Goal: Task Accomplishment & Management: Complete application form

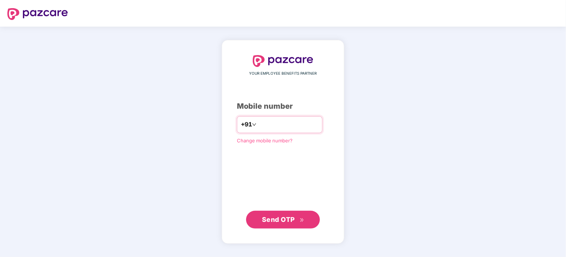
click at [264, 124] on input "number" at bounding box center [288, 125] width 61 height 12
type input "**********"
click at [270, 217] on span "Send OTP" at bounding box center [278, 219] width 33 height 8
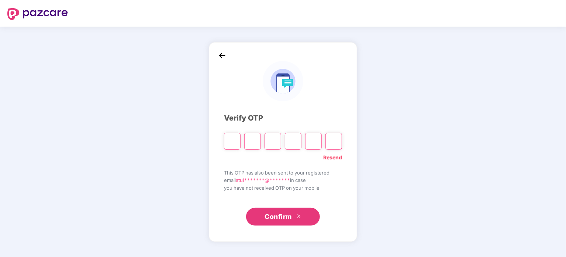
type input "*"
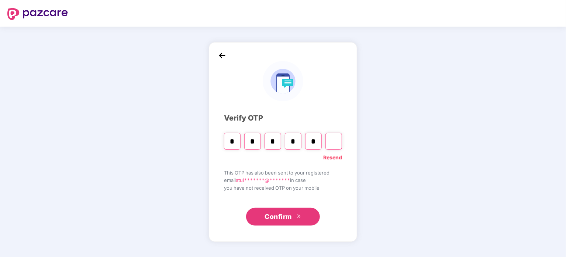
type input "*"
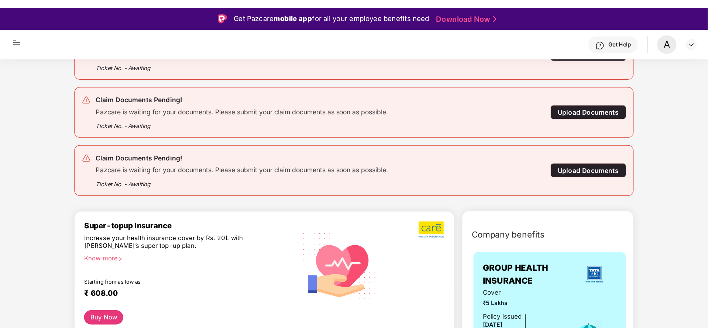
scroll to position [111, 0]
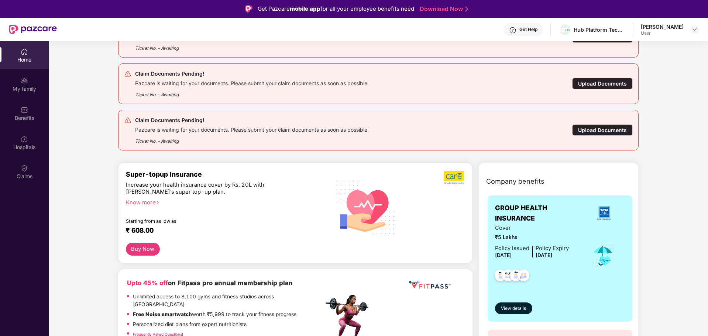
click at [566, 128] on div "Upload Documents" at bounding box center [602, 129] width 61 height 11
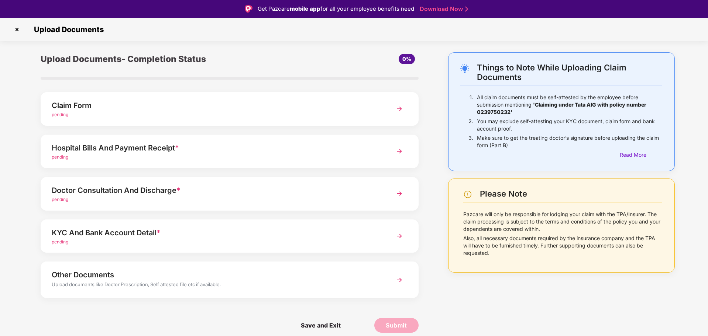
click at [95, 106] on div "Claim Form" at bounding box center [215, 106] width 326 height 12
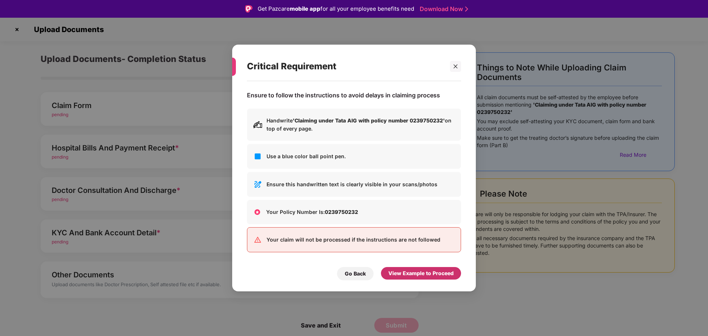
click at [426, 256] on div "View Example to Proceed" at bounding box center [420, 274] width 65 height 8
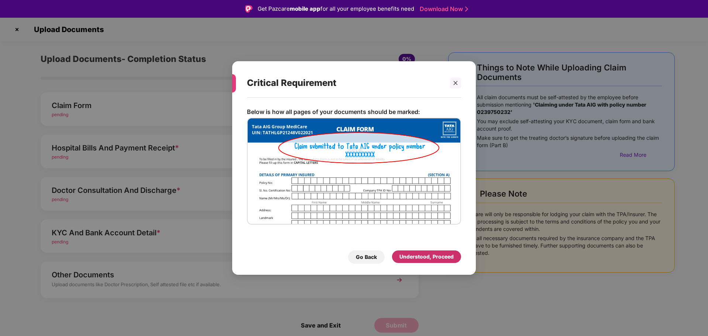
click at [425, 254] on div "Understood, Proceed" at bounding box center [427, 257] width 54 height 8
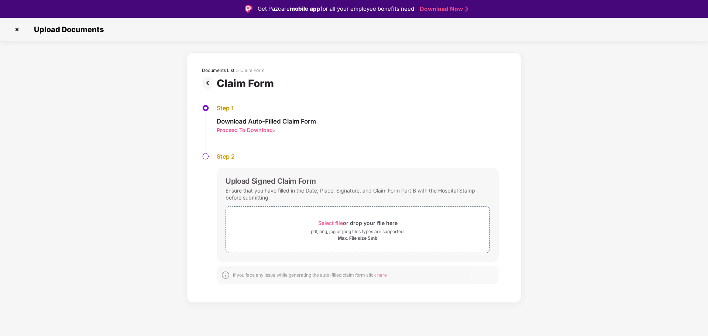
click at [248, 129] on div "Proceed To Download" at bounding box center [245, 130] width 56 height 7
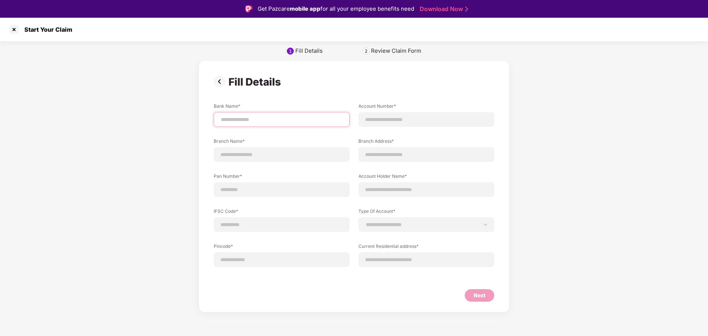
click at [287, 117] on input at bounding box center [281, 120] width 123 height 8
type input "****"
click at [284, 119] on input "****" at bounding box center [281, 120] width 123 height 8
drag, startPoint x: 249, startPoint y: 118, endPoint x: 172, endPoint y: 117, distance: 76.8
click at [172, 117] on div "**********" at bounding box center [354, 187] width 708 height 252
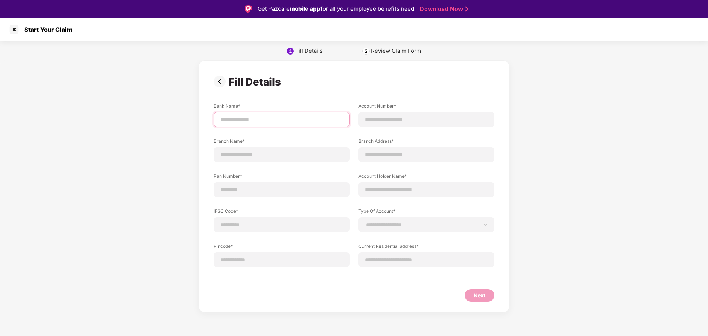
click at [255, 117] on input at bounding box center [281, 120] width 123 height 8
click at [13, 27] on div at bounding box center [14, 30] width 12 height 12
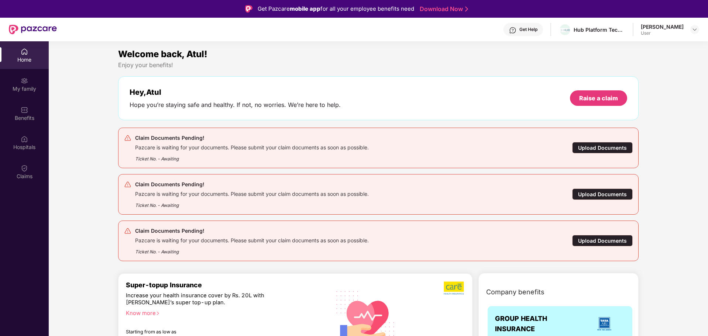
click at [566, 146] on div "Upload Documents" at bounding box center [602, 147] width 61 height 11
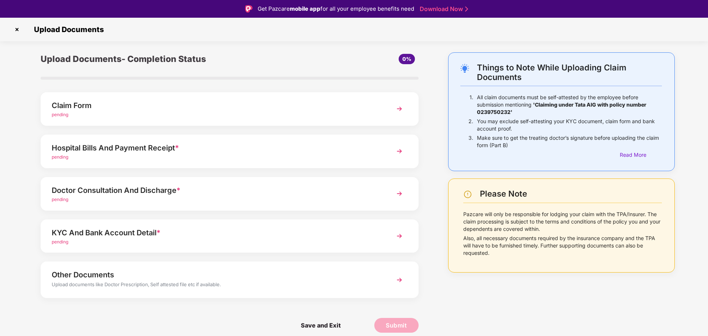
click at [401, 109] on img at bounding box center [399, 108] width 13 height 13
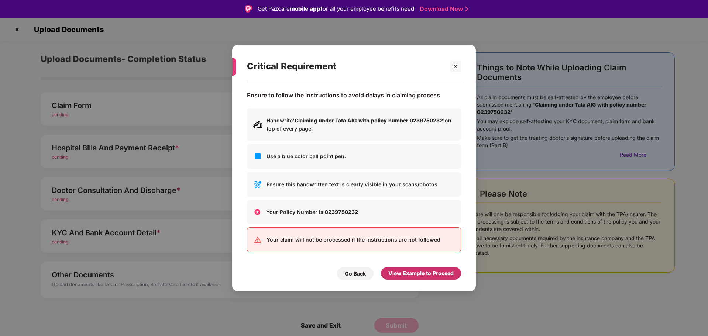
click at [414, 256] on div "View Example to Proceed" at bounding box center [420, 274] width 65 height 8
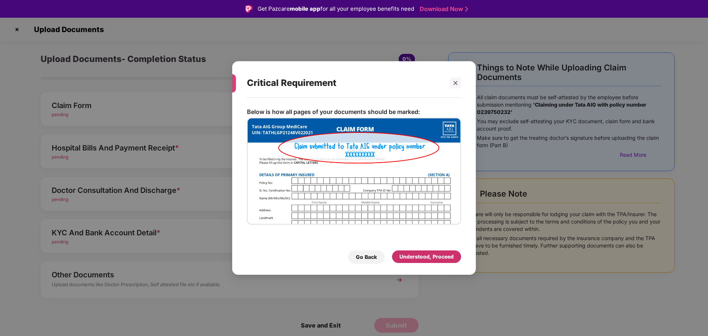
click at [428, 254] on div "Understood, Proceed" at bounding box center [427, 257] width 54 height 8
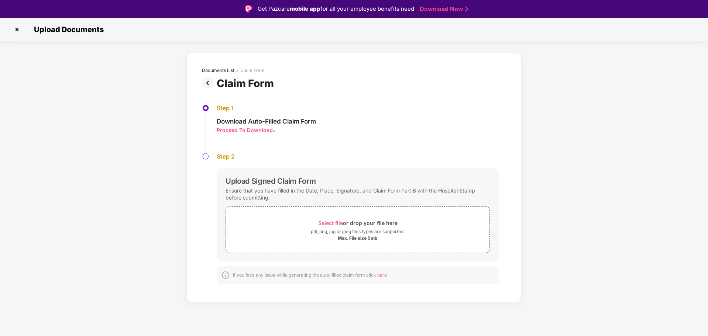
click at [263, 131] on div "Proceed To Download" at bounding box center [245, 130] width 56 height 7
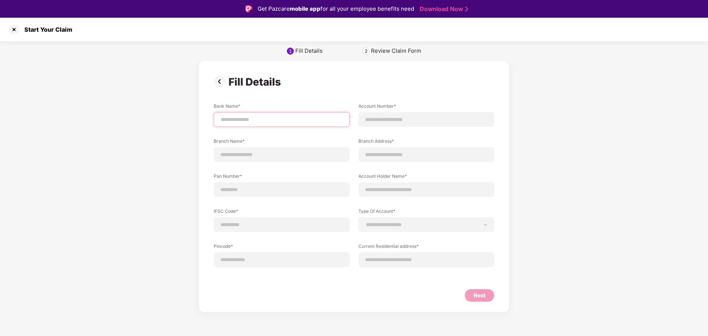
click at [281, 123] on input at bounding box center [281, 120] width 123 height 8
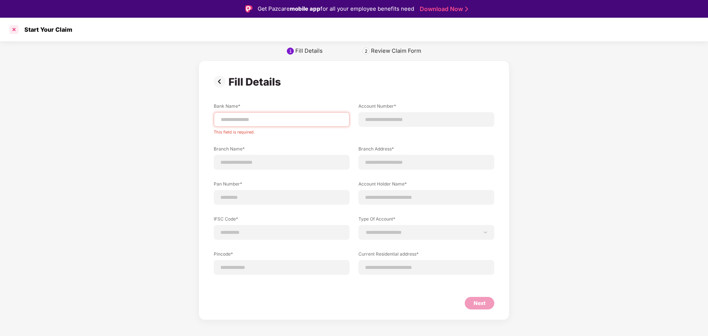
click at [13, 32] on div at bounding box center [14, 30] width 12 height 12
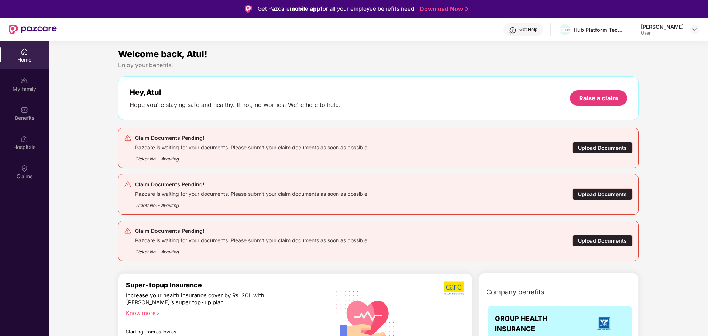
click at [566, 193] on div "Upload Documents" at bounding box center [602, 194] width 61 height 11
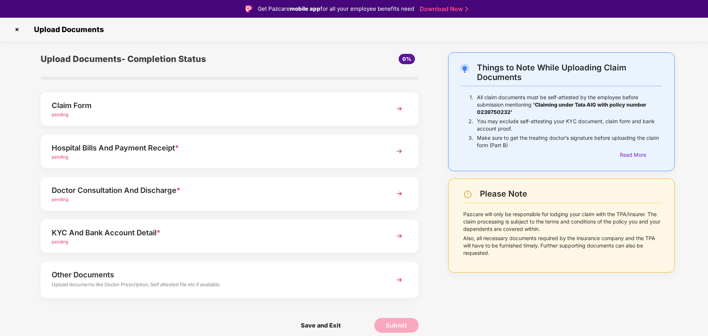
click at [93, 106] on div "Claim Form" at bounding box center [215, 106] width 326 height 12
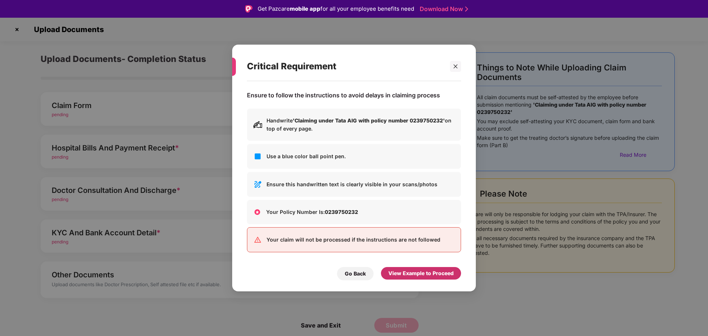
click at [417, 256] on div "View Example to Proceed" at bounding box center [420, 274] width 65 height 8
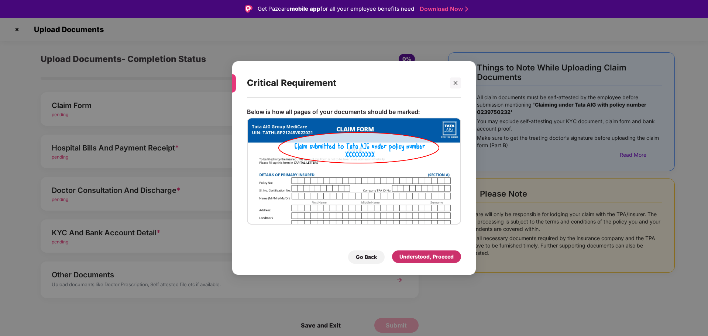
click at [416, 255] on div "Understood, Proceed" at bounding box center [427, 257] width 54 height 8
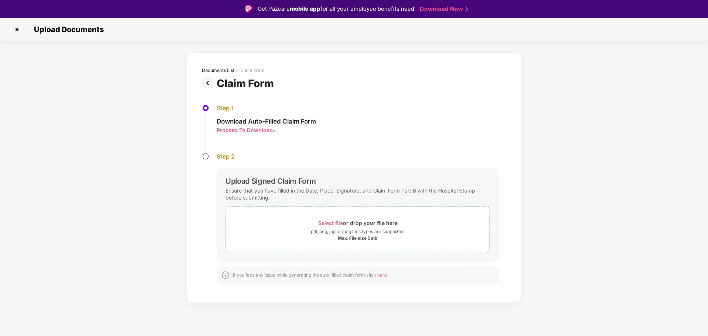
click at [332, 220] on span "Select file" at bounding box center [330, 223] width 25 height 6
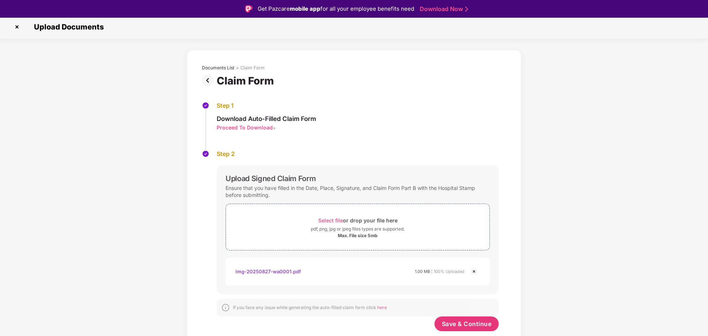
scroll to position [3, 0]
click at [459, 256] on span "Save & Continue" at bounding box center [467, 324] width 50 height 8
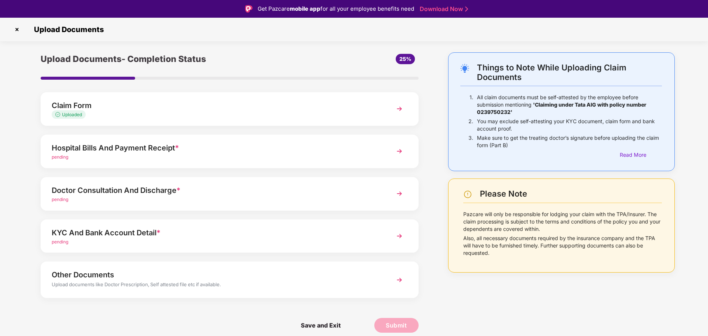
click at [123, 152] on div "Hospital Bills And Payment Receipt *" at bounding box center [215, 148] width 326 height 12
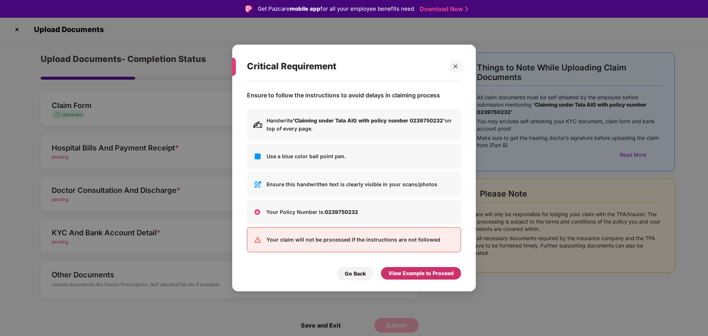
click at [429, 256] on div "View Example to Proceed" at bounding box center [420, 274] width 65 height 8
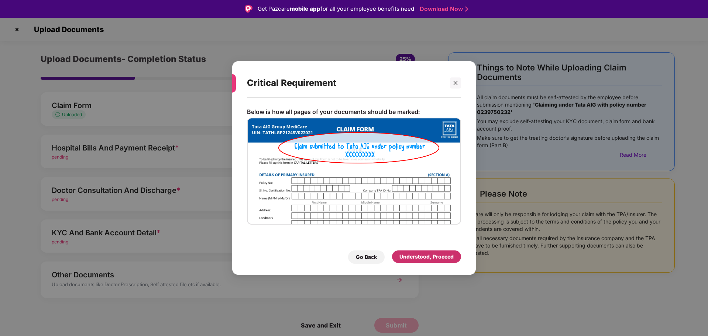
click at [429, 256] on div "Understood, Proceed" at bounding box center [427, 257] width 54 height 8
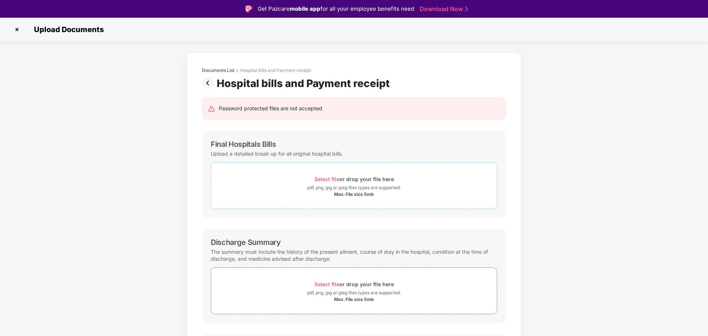
click at [321, 176] on span "Select file" at bounding box center [327, 179] width 25 height 6
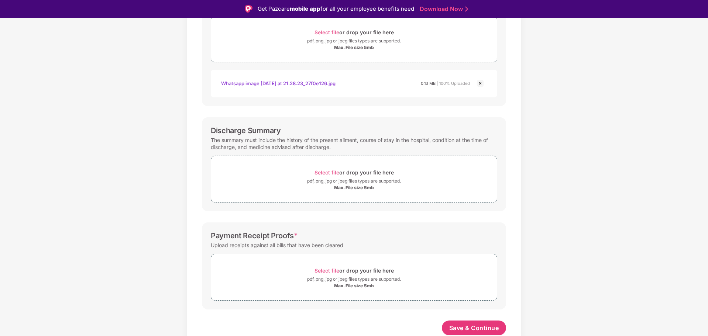
scroll to position [147, 0]
click at [331, 256] on span "Select file" at bounding box center [327, 270] width 25 height 6
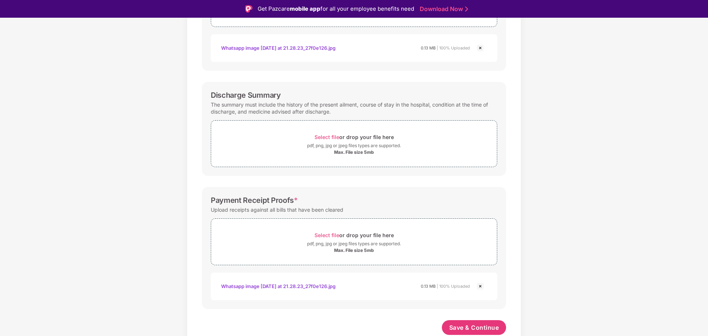
scroll to position [182, 0]
click at [478, 256] on button "Save & Continue" at bounding box center [474, 327] width 65 height 15
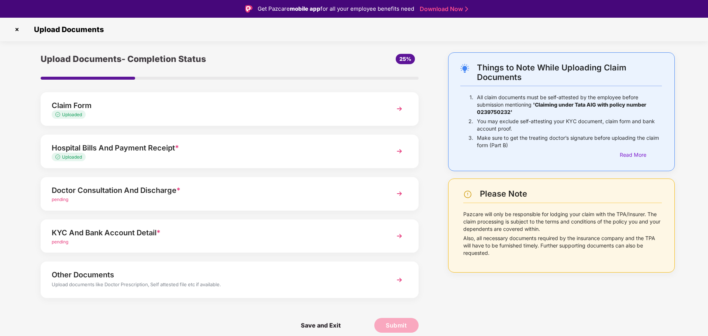
click at [134, 191] on div "Doctor Consultation And Discharge *" at bounding box center [215, 191] width 326 height 12
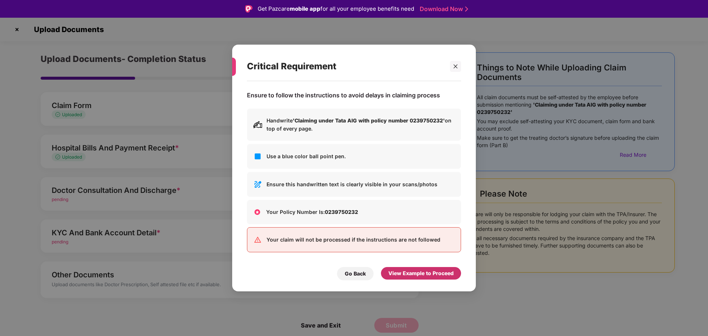
click at [421, 256] on div "View Example to Proceed" at bounding box center [420, 274] width 65 height 8
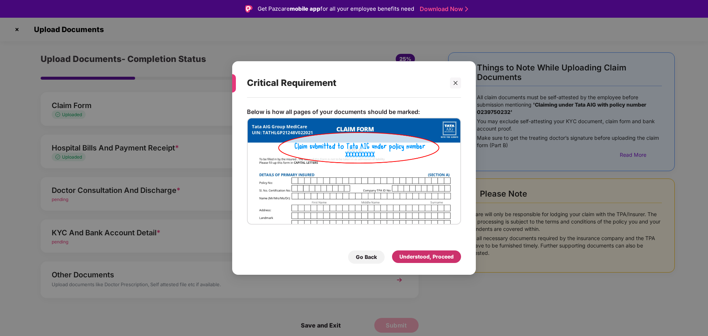
click at [432, 256] on div "Understood, Proceed" at bounding box center [427, 257] width 54 height 8
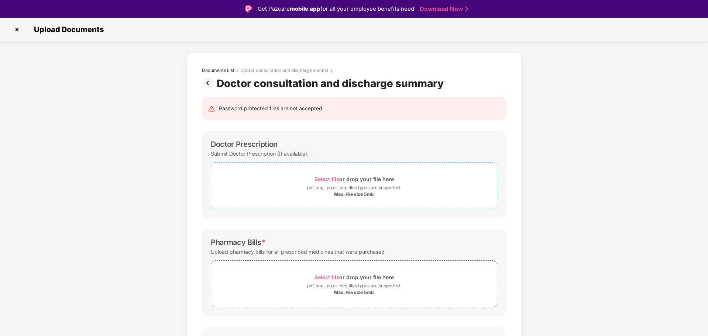
click at [328, 176] on span "Select file" at bounding box center [327, 179] width 25 height 6
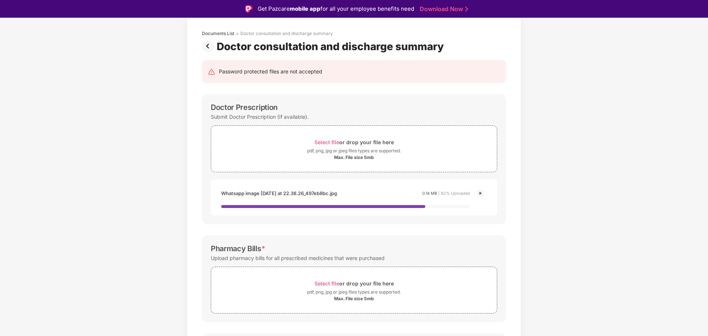
scroll to position [74, 0]
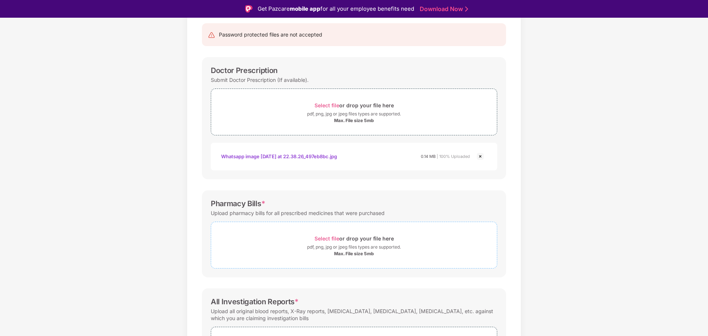
click at [326, 241] on span "Select file" at bounding box center [327, 239] width 25 height 6
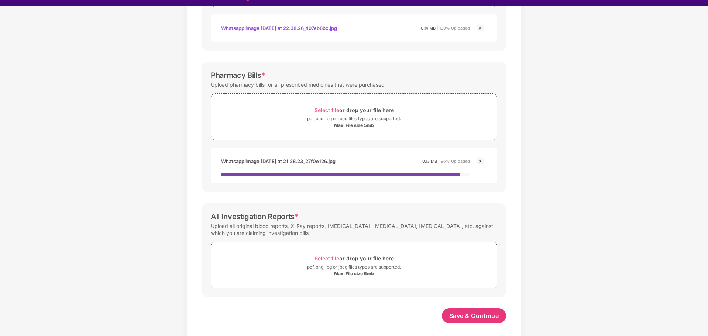
scroll to position [18, 0]
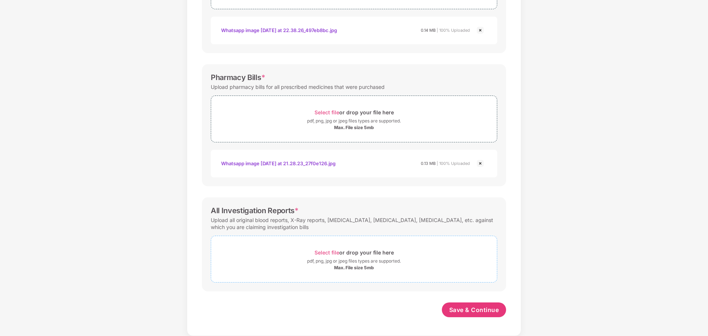
click at [331, 250] on span "Select file" at bounding box center [327, 253] width 25 height 6
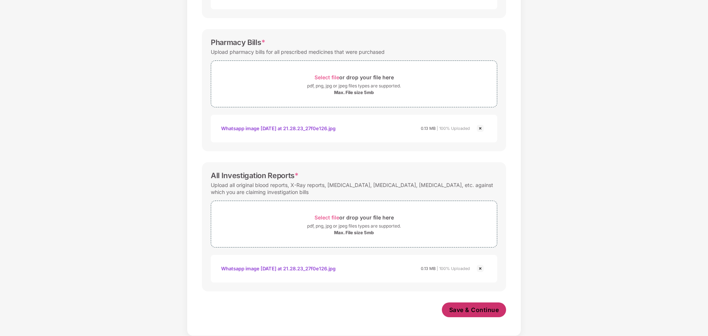
scroll to position [217, 0]
click at [479, 256] on span "Save & Continue" at bounding box center [474, 310] width 50 height 8
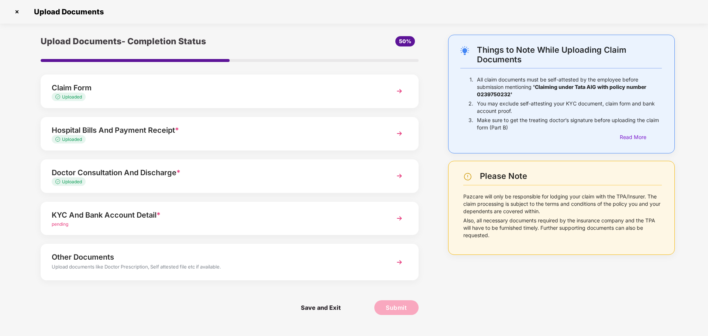
click at [305, 212] on div "KYC And Bank Account Detail *" at bounding box center [215, 215] width 326 height 12
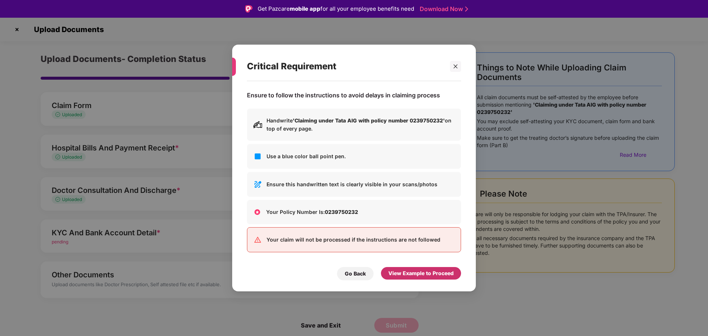
click at [419, 256] on div "View Example to Proceed" at bounding box center [420, 274] width 65 height 8
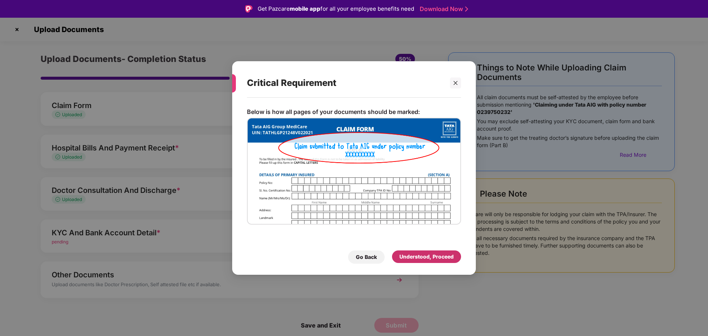
click at [423, 256] on div "Understood, Proceed" at bounding box center [427, 257] width 54 height 8
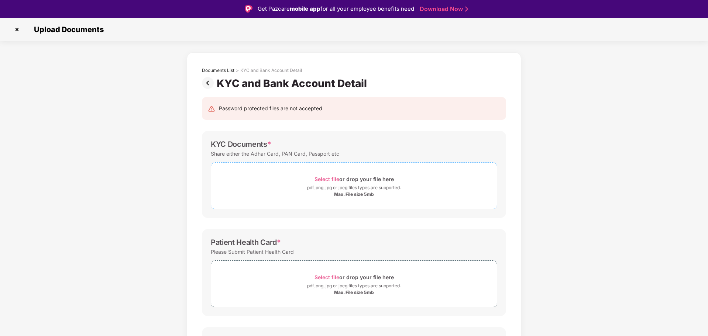
click at [323, 181] on span "Select file" at bounding box center [327, 179] width 25 height 6
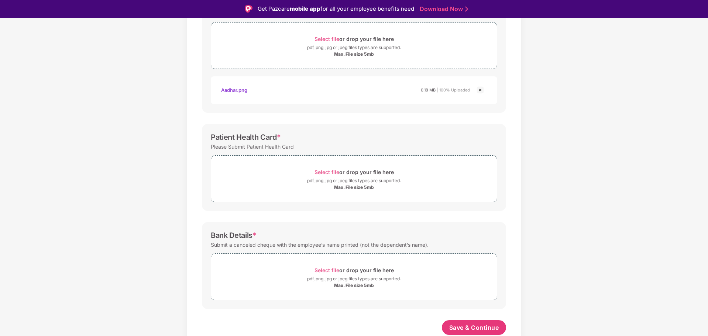
scroll to position [140, 0]
click at [329, 171] on span "Select file" at bounding box center [327, 172] width 25 height 6
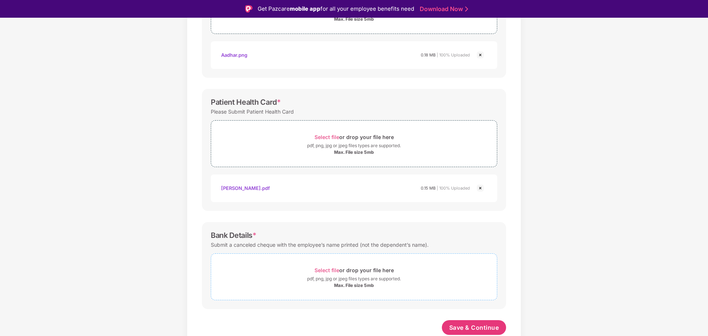
click at [324, 256] on span "Select file" at bounding box center [327, 270] width 25 height 6
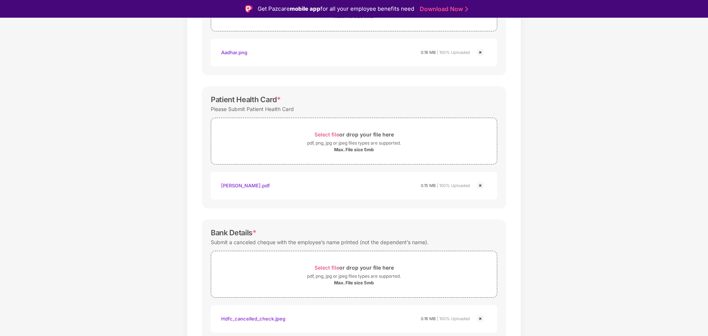
click at [145, 168] on div "Documents List > KYC and Bank Account Detail KYC and Bank Account Detail Passwo…" at bounding box center [354, 130] width 708 height 512
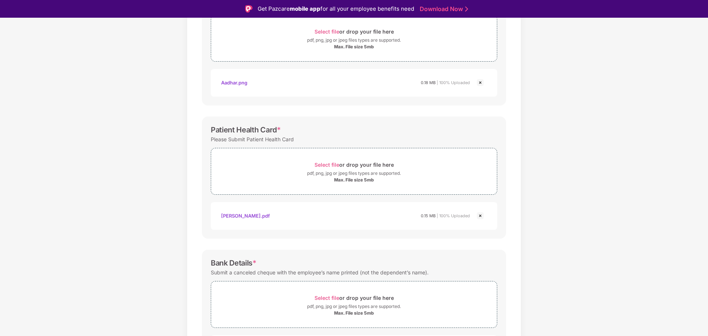
scroll to position [210, 0]
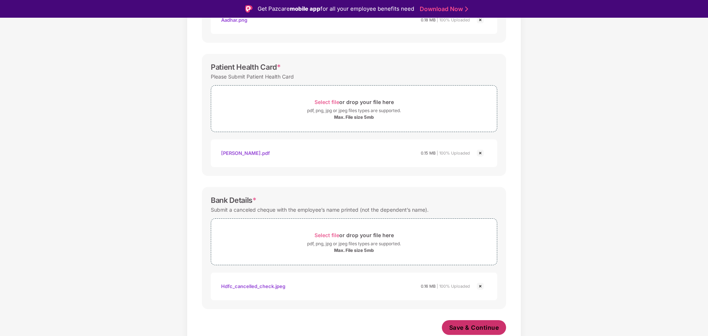
click at [476, 256] on span "Save & Continue" at bounding box center [474, 328] width 50 height 8
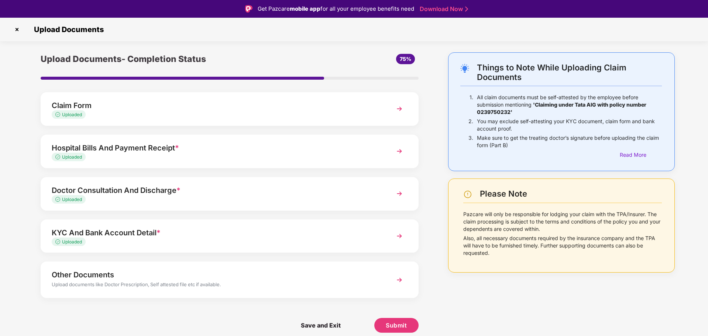
scroll to position [18, 0]
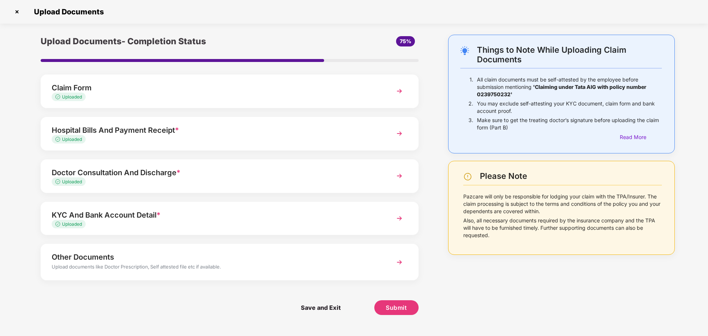
click at [137, 256] on div "Other Documents" at bounding box center [215, 257] width 326 height 12
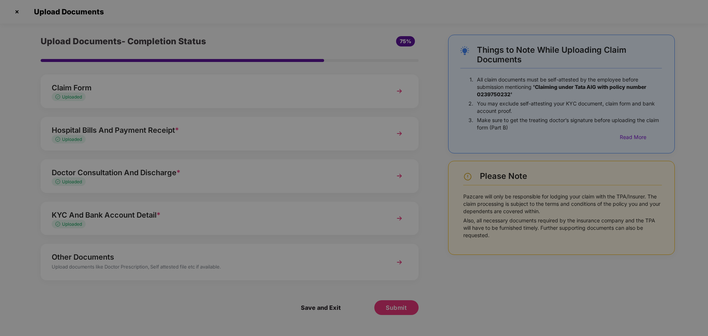
scroll to position [0, 0]
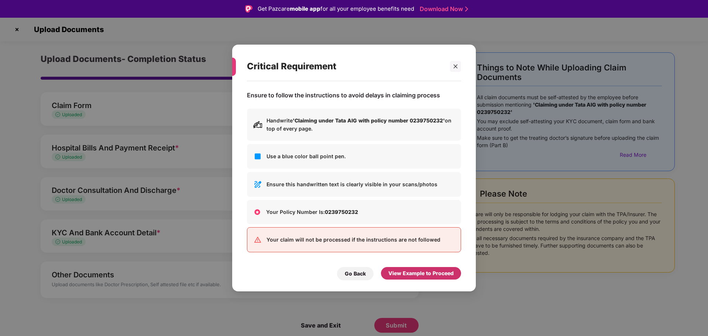
click at [398, 256] on div "View Example to Proceed" at bounding box center [420, 274] width 65 height 8
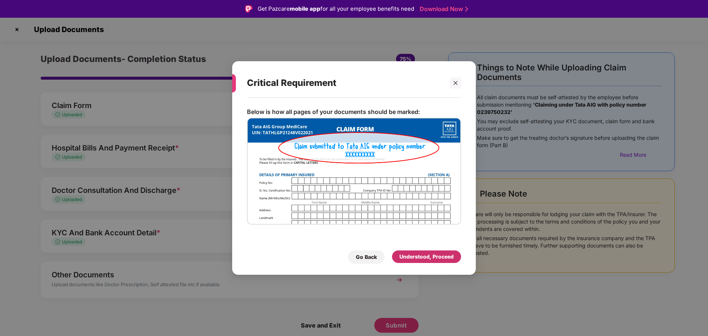
click at [418, 253] on div "Understood, Proceed" at bounding box center [427, 257] width 54 height 8
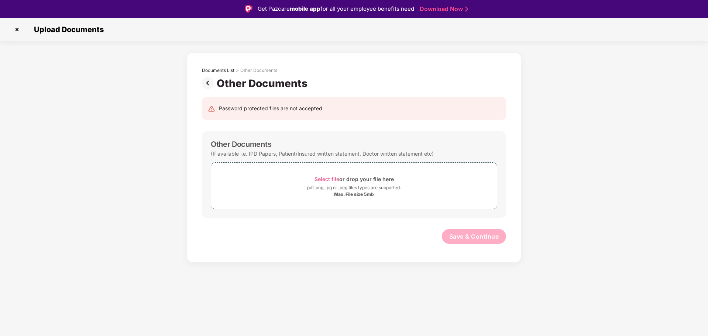
click at [208, 83] on img at bounding box center [209, 83] width 15 height 12
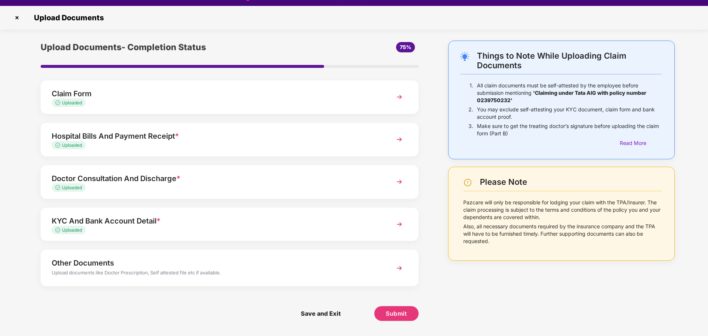
scroll to position [18, 0]
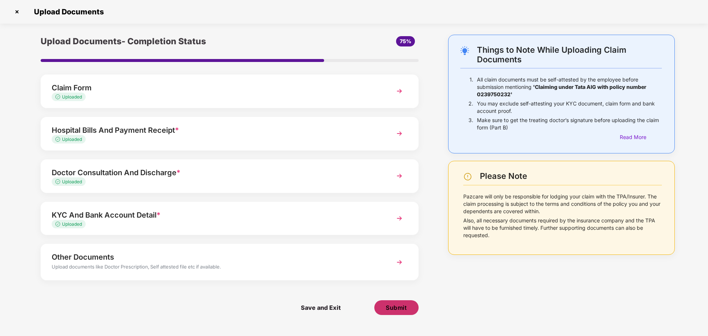
click at [397, 256] on button "Submit" at bounding box center [396, 308] width 44 height 15
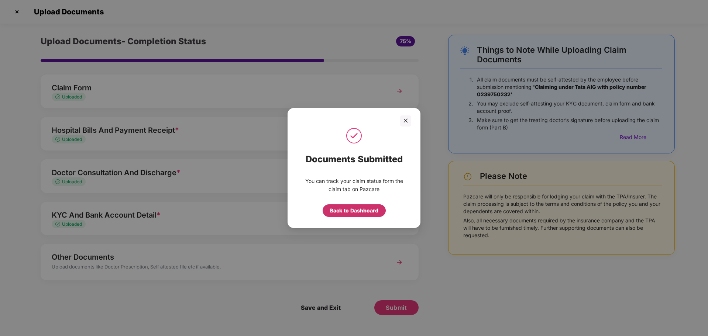
click at [360, 213] on div "Back to Dashboard" at bounding box center [354, 211] width 48 height 8
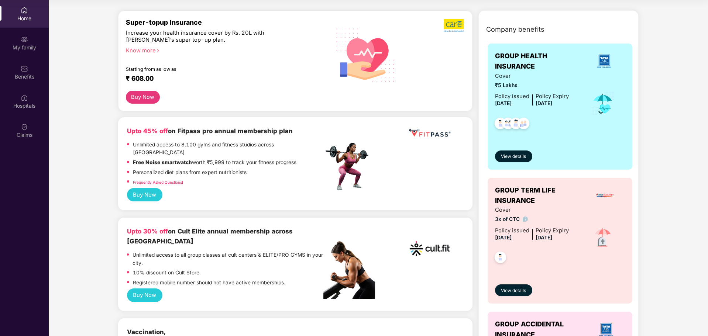
scroll to position [37, 0]
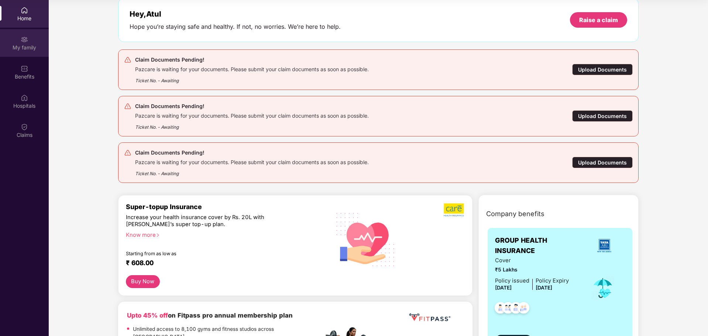
click at [28, 43] on div "My family" at bounding box center [24, 43] width 49 height 28
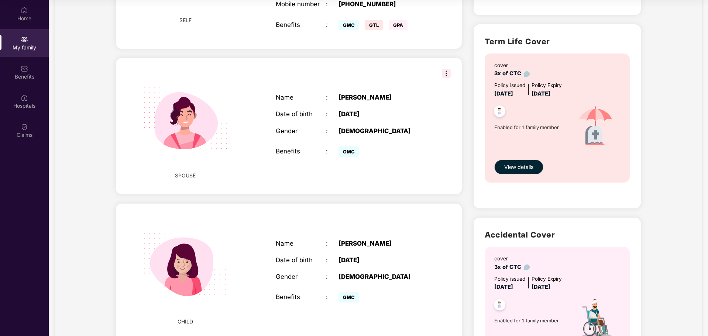
scroll to position [369, 0]
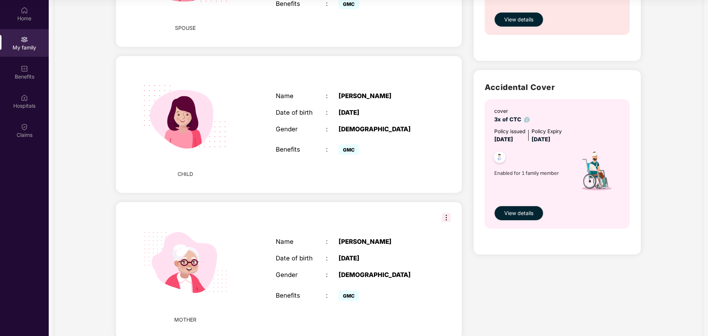
click at [352, 126] on div "FEMALE" at bounding box center [383, 129] width 88 height 7
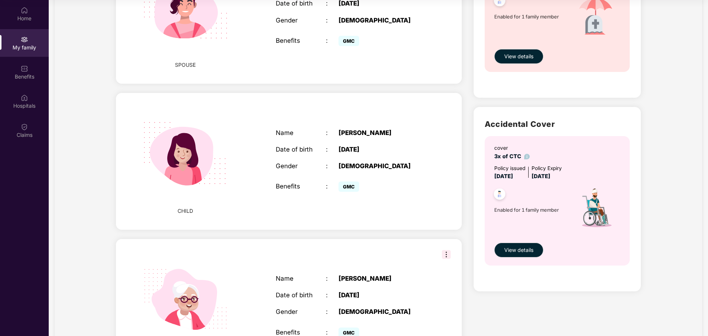
click at [440, 104] on div "CHILD Name : Arnika Tiwari Date of birth : 16 Nov 2021 Gender : FEMALE Benefits…" at bounding box center [289, 161] width 346 height 137
click at [447, 94] on div "CHILD Name : Arnika Tiwari Date of birth : 16 Nov 2021 Gender : FEMALE Benefits…" at bounding box center [289, 161] width 346 height 137
click at [451, 93] on div "CHILD Name : Arnika Tiwari Date of birth : 16 Nov 2021 Gender : FEMALE Benefits…" at bounding box center [289, 161] width 346 height 137
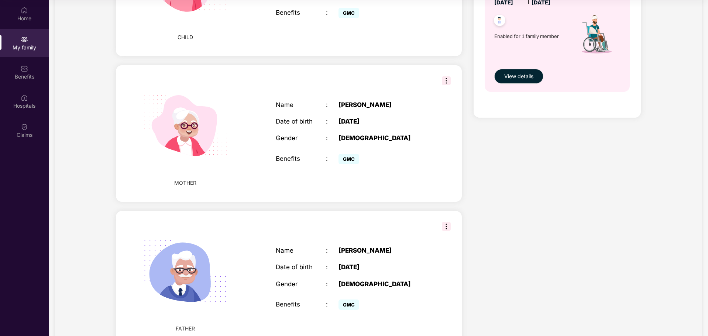
scroll to position [541, 0]
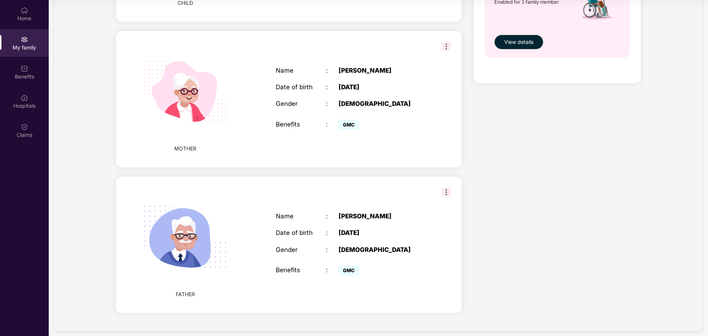
click at [451, 185] on div "FATHER Name : Krashna Kumar Tiwari Date of birth : 15 June 1953 Gender : MALE B…" at bounding box center [289, 245] width 346 height 137
click at [447, 188] on img at bounding box center [446, 192] width 9 height 9
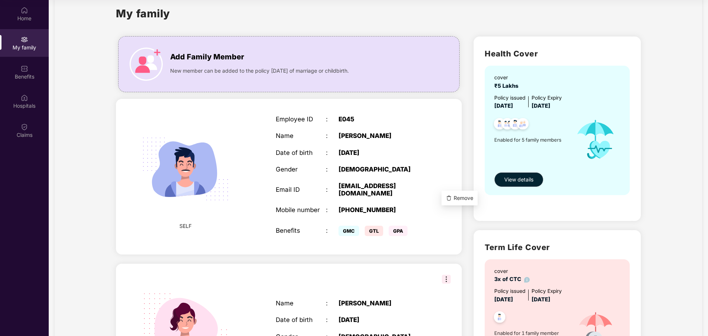
scroll to position [0, 0]
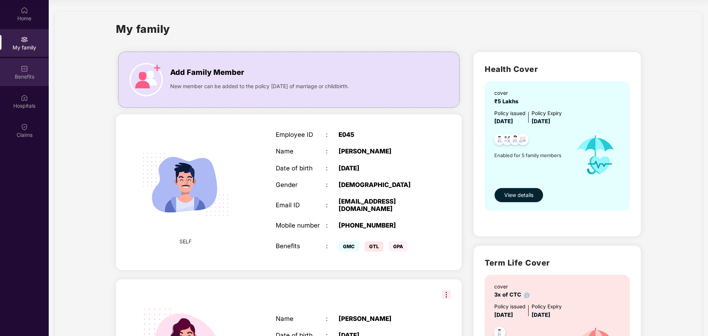
click at [28, 66] on div "Benefits" at bounding box center [24, 72] width 49 height 28
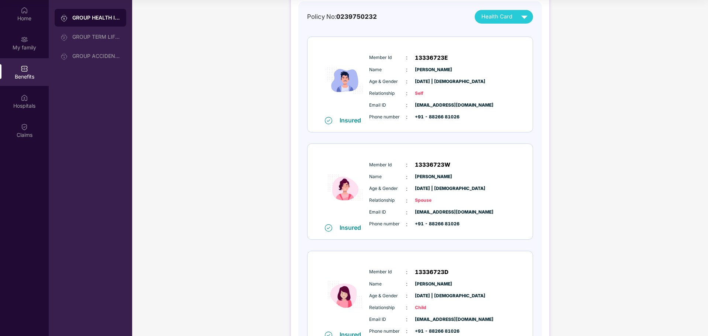
scroll to position [222, 0]
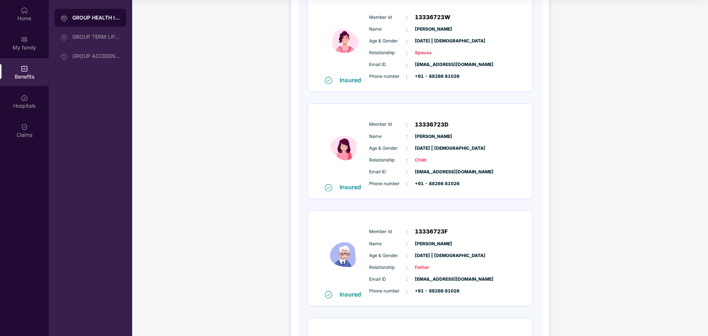
click at [450, 134] on span "Arnika Tiwari" at bounding box center [433, 136] width 37 height 7
click at [343, 188] on div "Insured" at bounding box center [353, 187] width 26 height 7
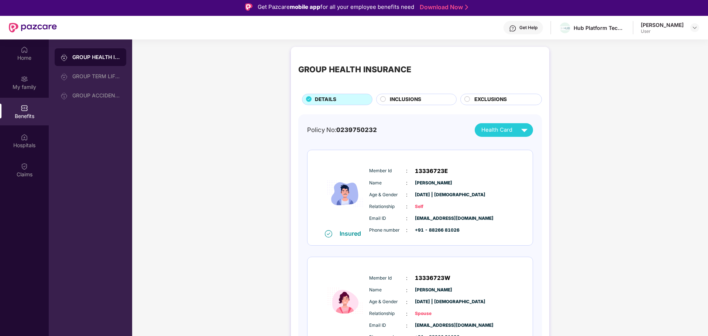
scroll to position [0, 0]
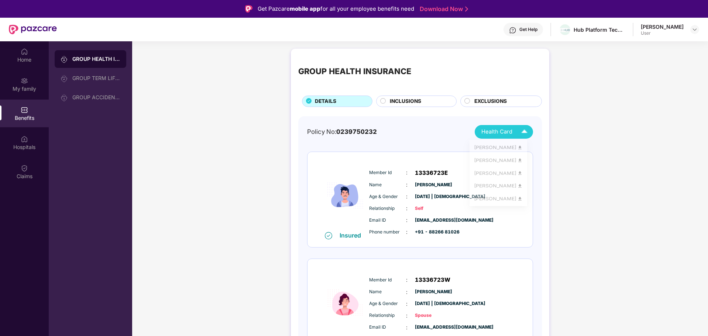
click at [522, 133] on img at bounding box center [524, 132] width 13 height 13
click at [491, 178] on div "Arnika Tiwari" at bounding box center [498, 178] width 49 height 8
click at [499, 150] on div "[PERSON_NAME]" at bounding box center [498, 149] width 49 height 8
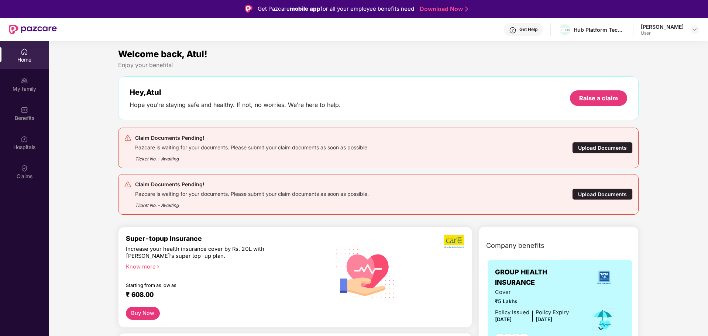
click at [614, 196] on div "Upload Documents" at bounding box center [602, 194] width 61 height 11
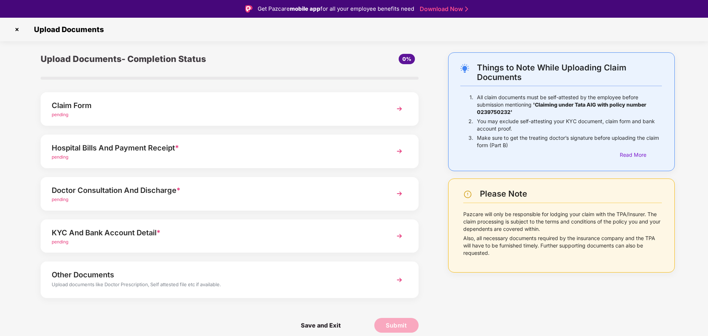
click at [16, 29] on img at bounding box center [17, 30] width 12 height 12
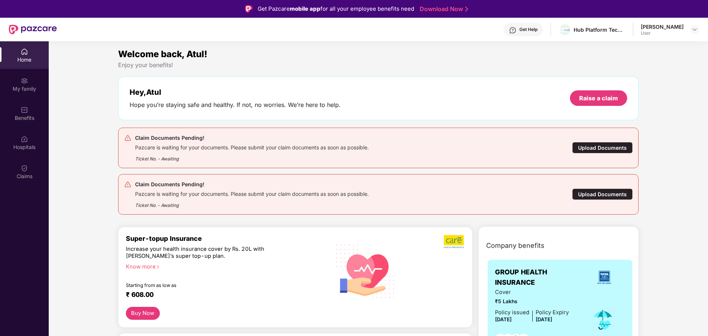
click at [606, 194] on div "Upload Documents" at bounding box center [602, 194] width 61 height 11
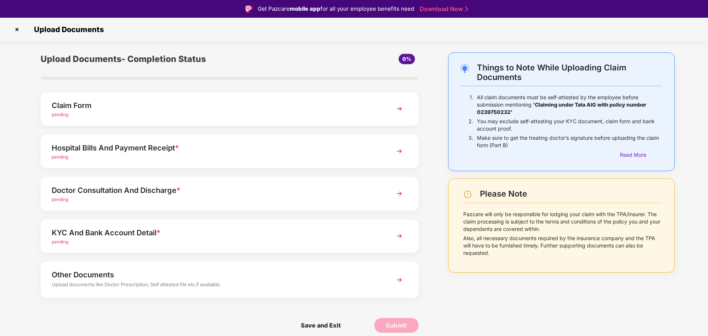
click at [77, 109] on div "Claim Form" at bounding box center [215, 106] width 326 height 12
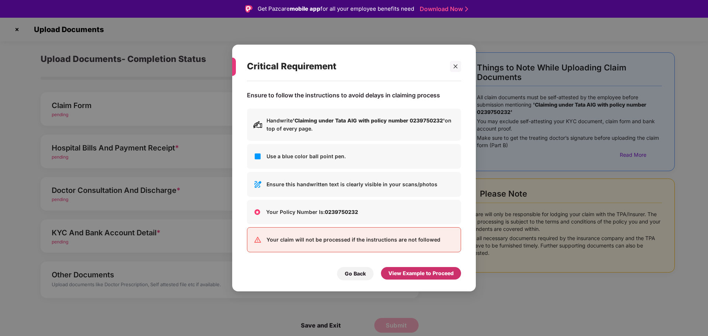
click at [422, 270] on div "View Example to Proceed" at bounding box center [420, 274] width 65 height 8
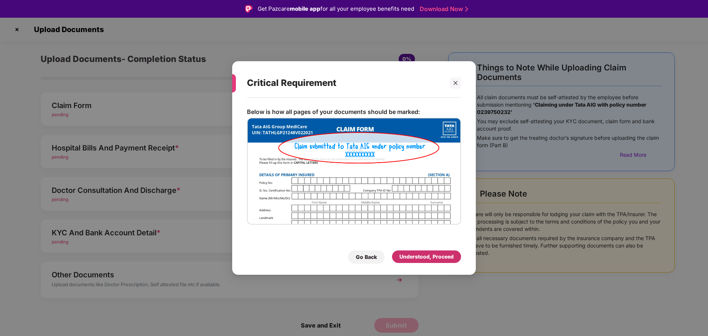
click at [437, 257] on div "Understood, Proceed" at bounding box center [427, 257] width 54 height 8
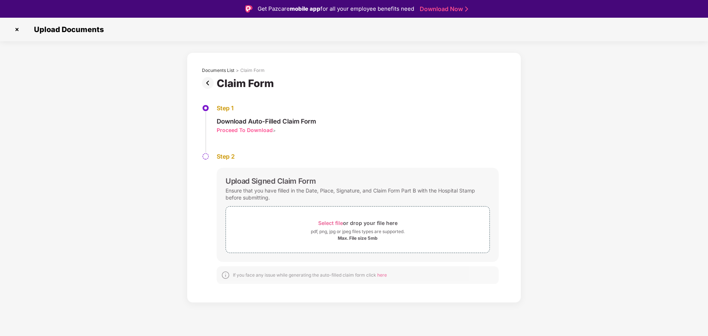
click at [17, 30] on img at bounding box center [17, 30] width 12 height 12
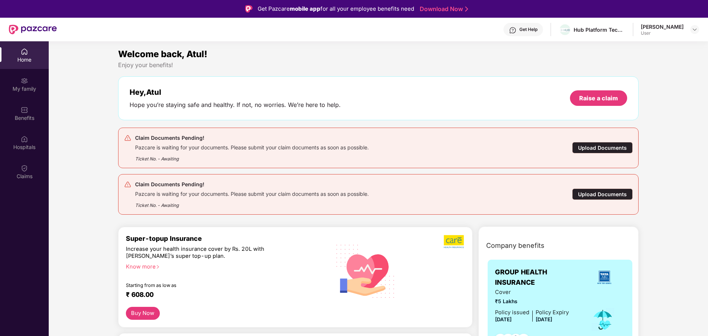
click at [592, 193] on div "Upload Documents" at bounding box center [602, 194] width 61 height 11
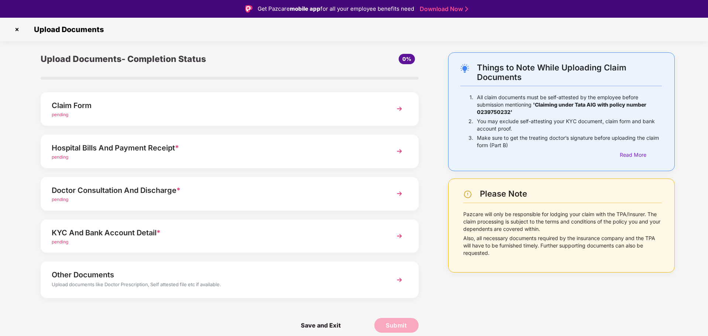
click at [83, 114] on div "pending" at bounding box center [215, 115] width 326 height 7
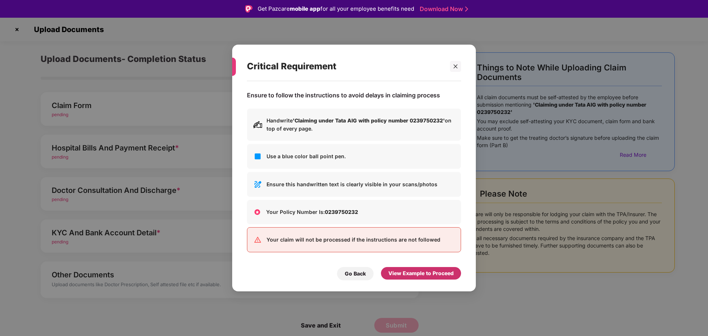
click at [411, 274] on div "View Example to Proceed" at bounding box center [420, 274] width 65 height 8
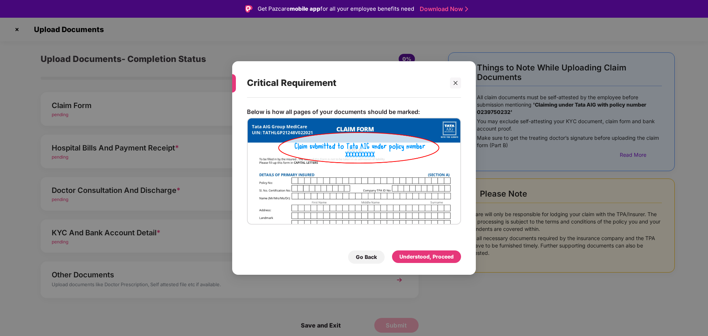
click at [412, 265] on div "Below is how all pages of your documents should be marked: Go Back Understood, …" at bounding box center [354, 183] width 244 height 170
click at [414, 252] on div "Understood, Proceed" at bounding box center [426, 257] width 69 height 13
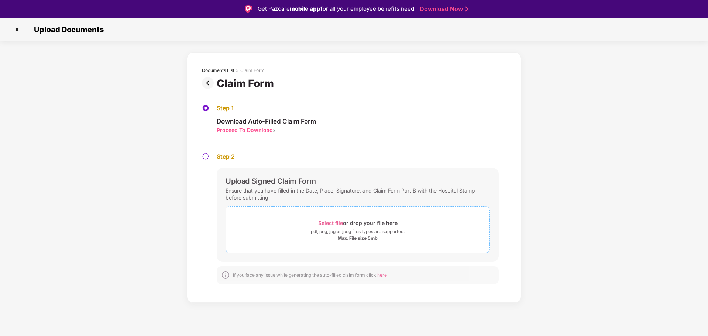
click at [342, 220] on span "Select file" at bounding box center [330, 223] width 25 height 6
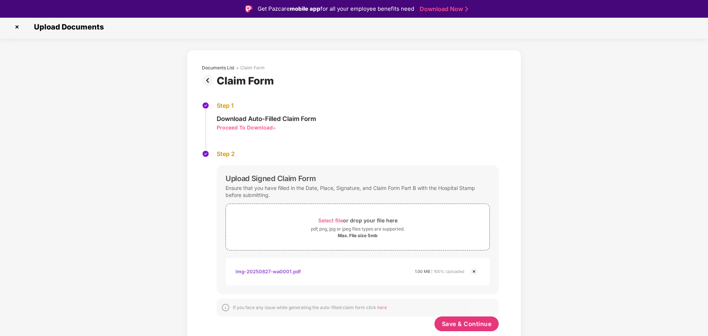
scroll to position [3, 0]
click at [459, 322] on span "Save & Continue" at bounding box center [467, 324] width 50 height 8
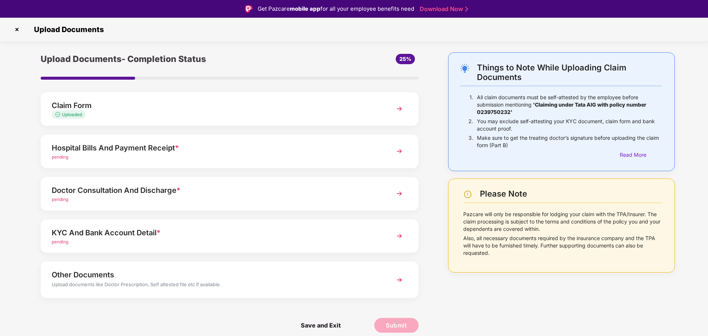
click at [100, 151] on div "Hospital Bills And Payment Receipt *" at bounding box center [215, 148] width 326 height 12
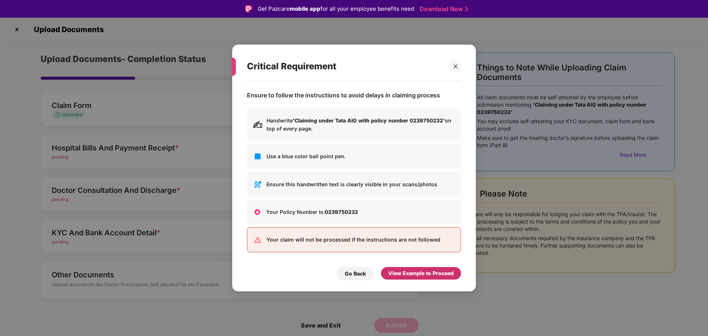
click at [420, 275] on div "View Example to Proceed" at bounding box center [420, 274] width 65 height 8
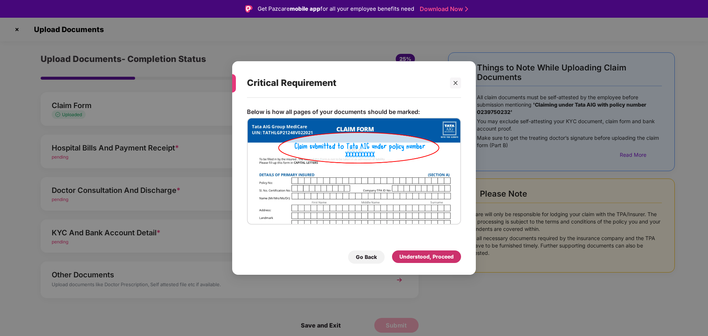
click at [426, 263] on div "Understood, Proceed" at bounding box center [426, 257] width 69 height 13
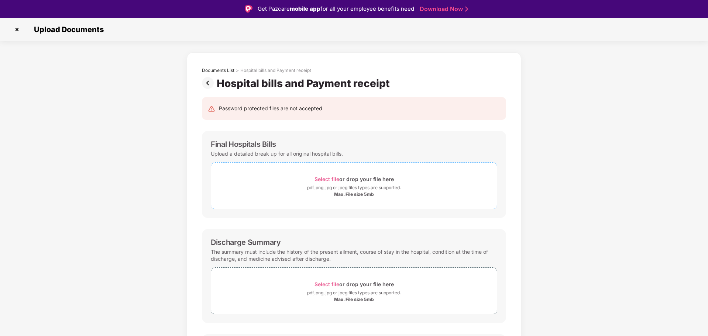
click at [332, 177] on span "Select file" at bounding box center [327, 179] width 25 height 6
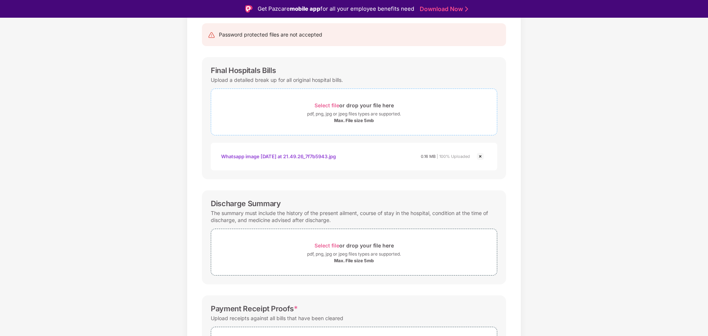
scroll to position [147, 0]
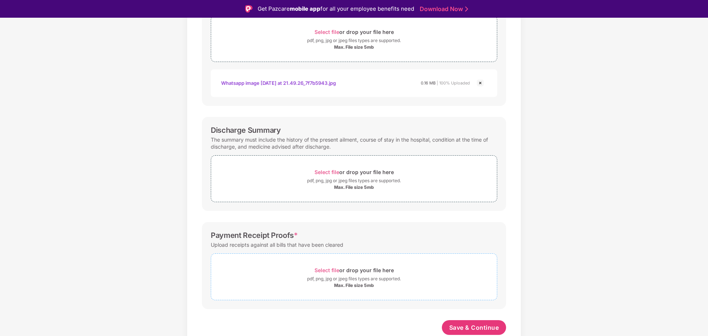
click at [333, 269] on span "Select file" at bounding box center [327, 270] width 25 height 6
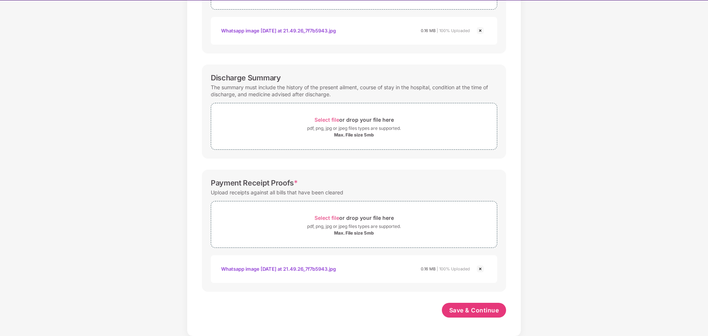
scroll to position [18, 0]
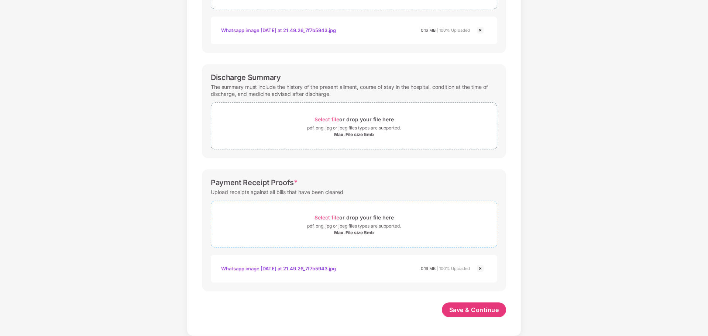
click at [330, 216] on span "Select file" at bounding box center [327, 218] width 25 height 6
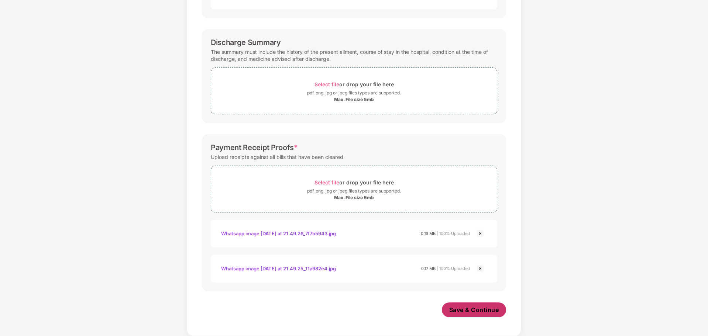
scroll to position [217, 0]
click at [479, 311] on span "Save & Continue" at bounding box center [474, 310] width 50 height 8
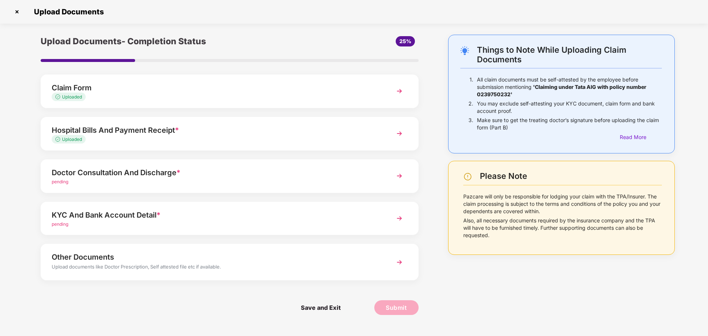
click at [142, 169] on div "Doctor Consultation And Discharge *" at bounding box center [215, 173] width 326 height 12
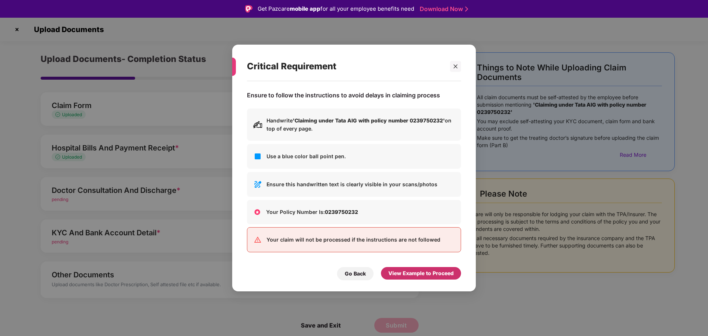
click at [421, 272] on div "View Example to Proceed" at bounding box center [420, 274] width 65 height 8
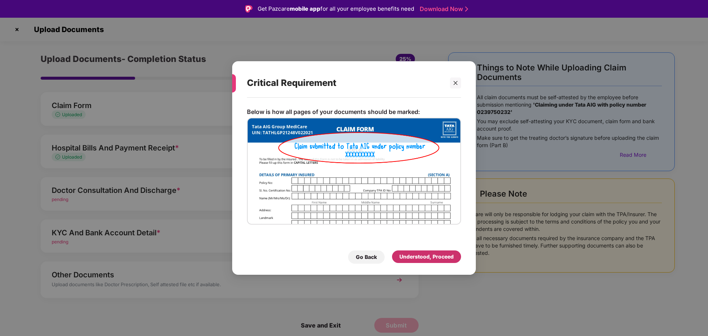
click at [424, 253] on div "Understood, Proceed" at bounding box center [427, 257] width 54 height 8
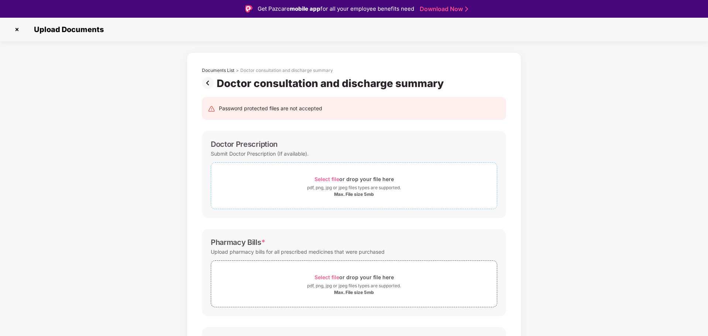
click at [336, 178] on span "Select file" at bounding box center [327, 179] width 25 height 6
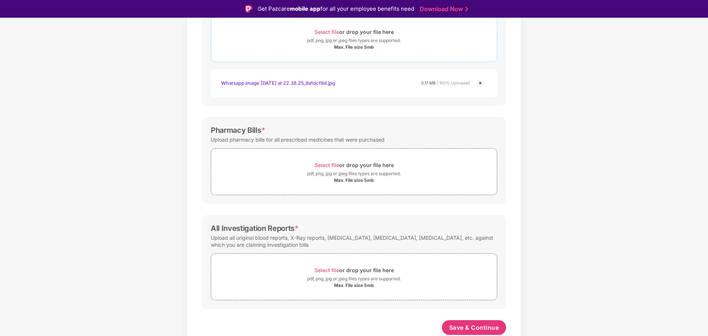
scroll to position [147, 0]
click at [325, 166] on span "Select file" at bounding box center [327, 165] width 25 height 6
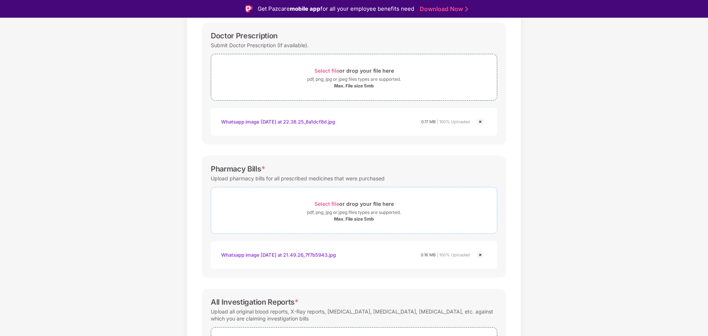
scroll to position [182, 0]
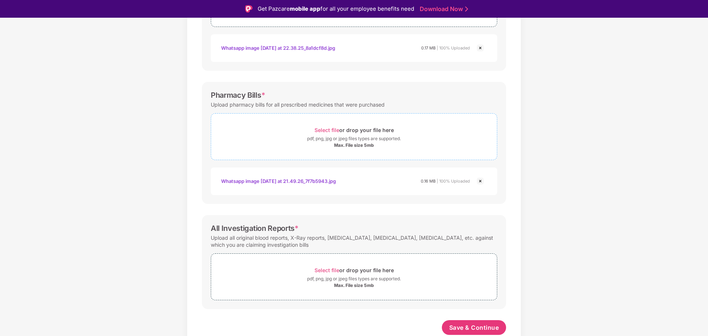
click at [327, 130] on span "Select file" at bounding box center [327, 130] width 25 height 6
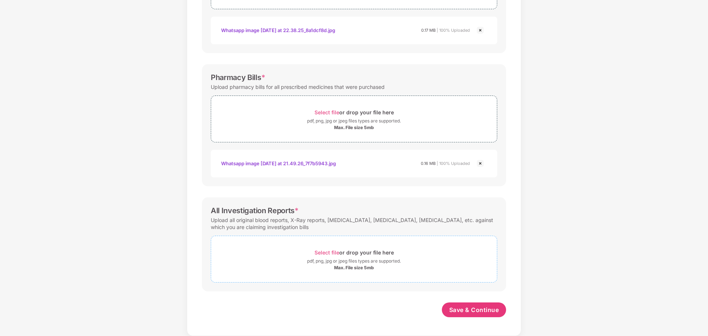
click at [333, 253] on span "Select file" at bounding box center [327, 253] width 25 height 6
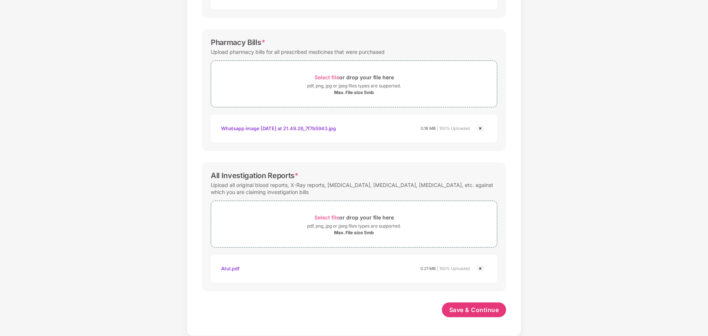
scroll to position [217, 0]
click at [469, 311] on span "Save & Continue" at bounding box center [474, 310] width 50 height 8
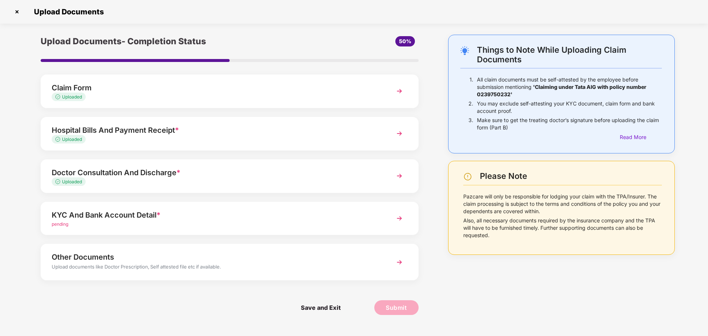
click at [167, 212] on div "KYC And Bank Account Detail *" at bounding box center [215, 215] width 326 height 12
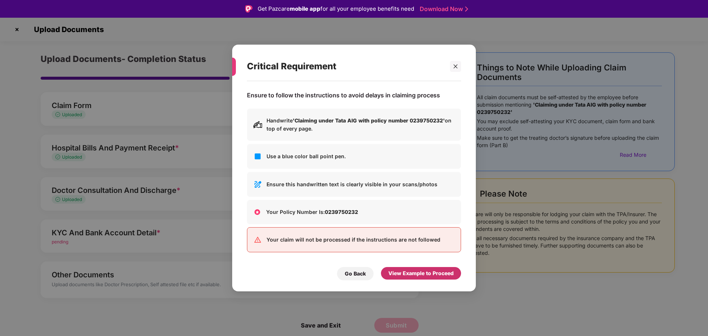
click at [444, 275] on div "View Example to Proceed" at bounding box center [420, 274] width 65 height 8
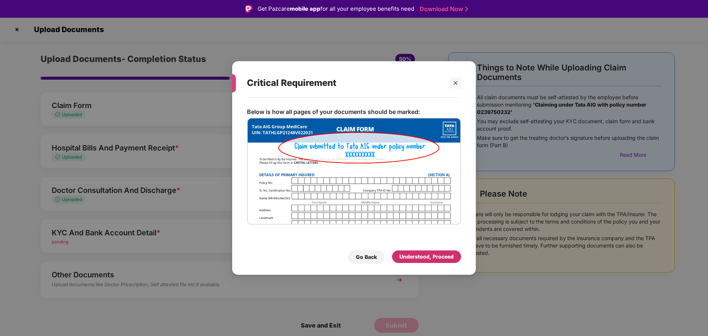
click at [443, 260] on div "Understood, Proceed" at bounding box center [427, 257] width 54 height 8
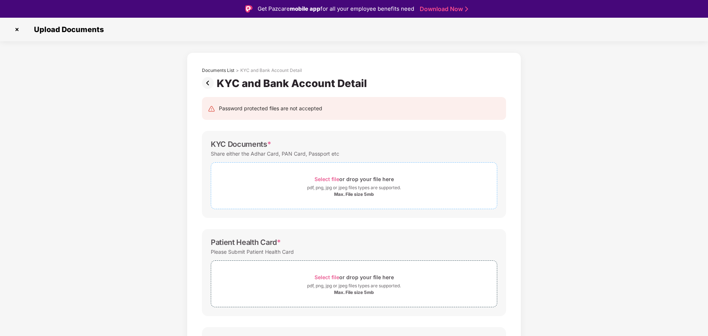
click at [327, 179] on span "Select file" at bounding box center [327, 179] width 25 height 6
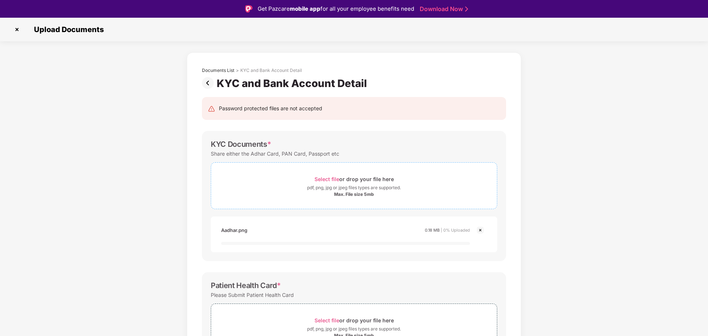
scroll to position [111, 0]
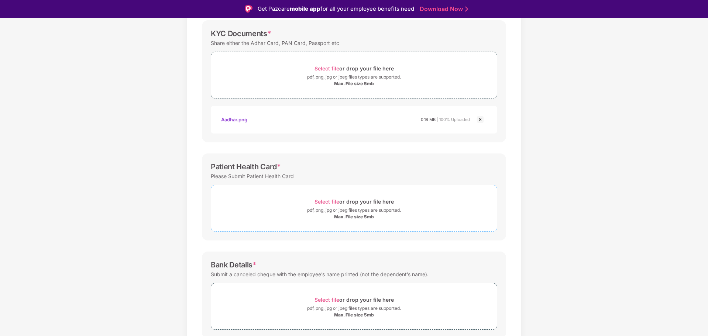
click at [323, 203] on span "Select file" at bounding box center [327, 202] width 25 height 6
click at [330, 203] on span "Select file" at bounding box center [327, 202] width 25 height 6
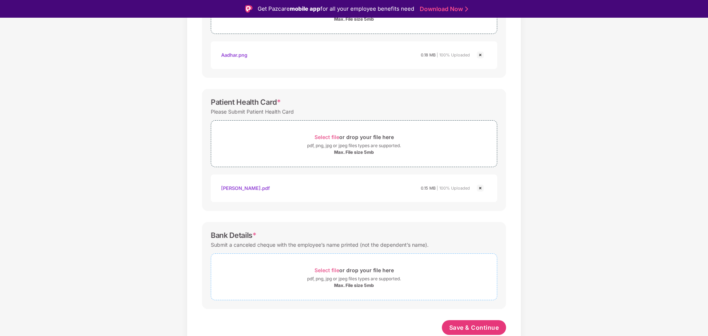
click at [330, 268] on span "Select file" at bounding box center [327, 270] width 25 height 6
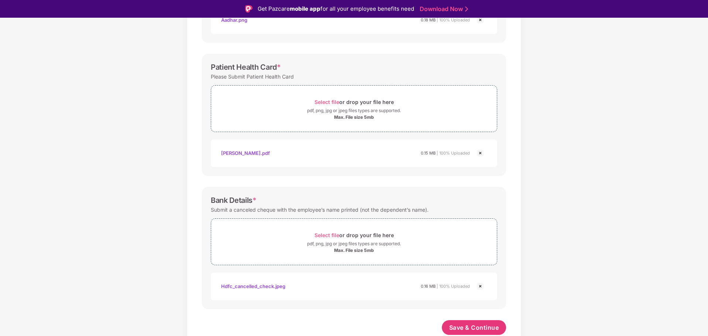
scroll to position [210, 0]
click at [483, 326] on span "Save & Continue" at bounding box center [474, 328] width 50 height 8
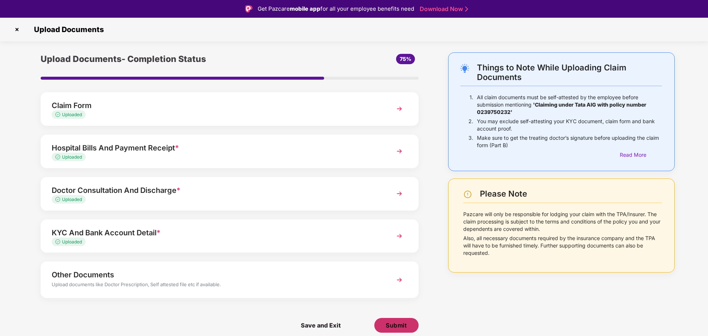
click at [392, 328] on span "Submit" at bounding box center [396, 326] width 21 height 8
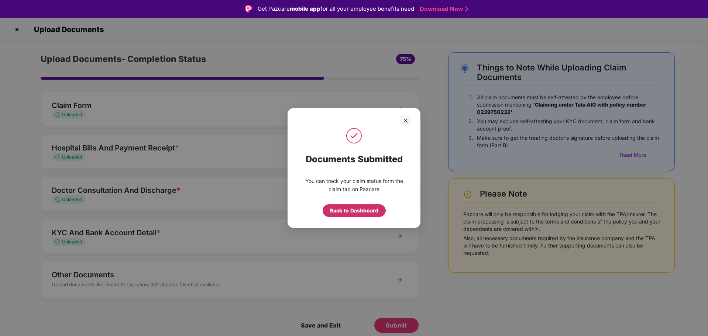
click at [365, 207] on div "Back to Dashboard" at bounding box center [354, 211] width 48 height 8
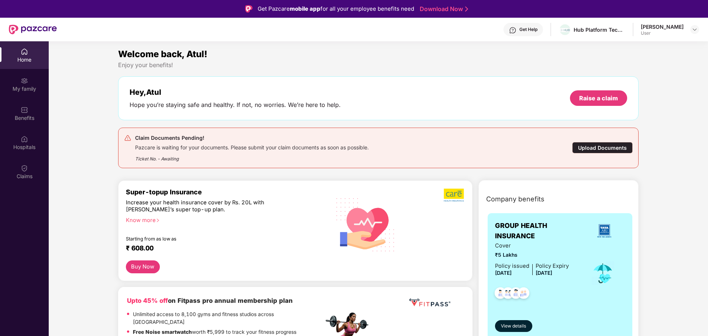
click at [610, 147] on div "Upload Documents" at bounding box center [602, 147] width 61 height 11
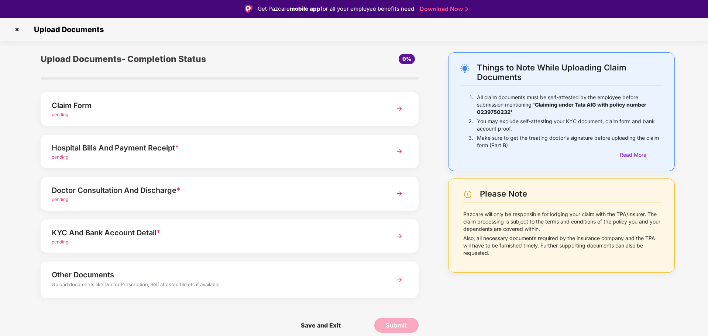
click at [133, 107] on div "Claim Form" at bounding box center [215, 106] width 326 height 12
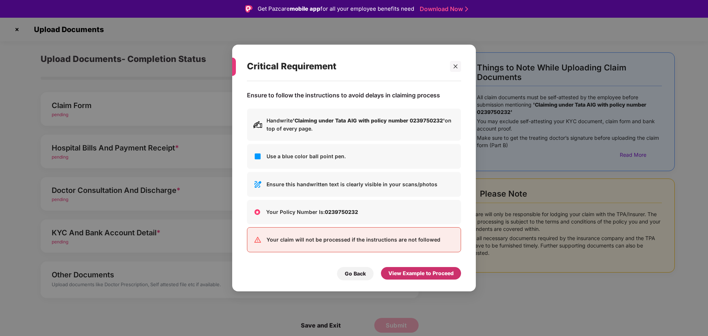
click at [436, 275] on div "View Example to Proceed" at bounding box center [420, 274] width 65 height 8
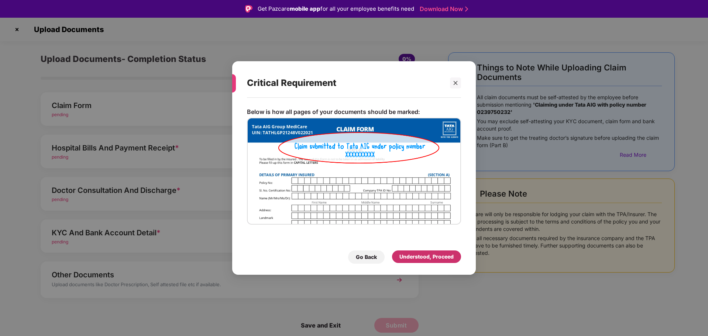
click at [422, 254] on div "Understood, Proceed" at bounding box center [427, 257] width 54 height 8
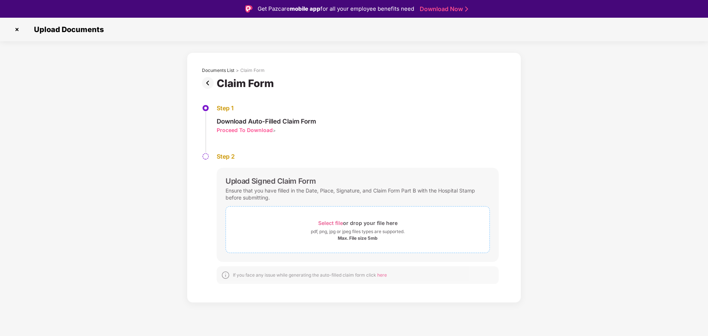
click at [328, 221] on span "Select file" at bounding box center [330, 223] width 25 height 6
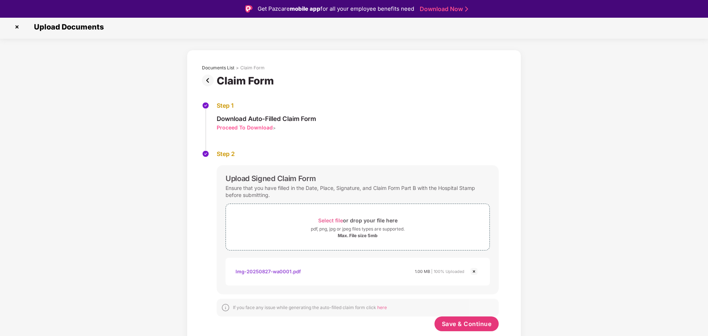
scroll to position [3, 0]
click at [472, 322] on span "Save & Continue" at bounding box center [467, 324] width 50 height 8
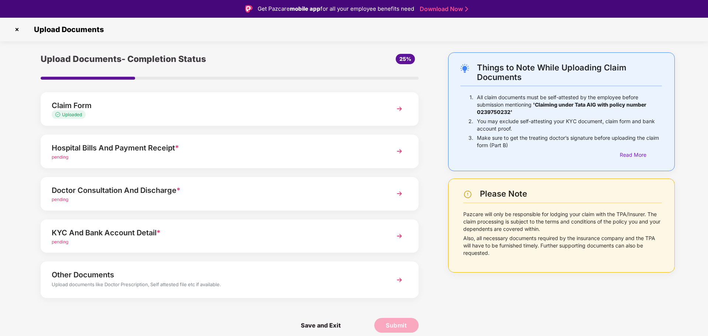
click at [102, 147] on div "Hospital Bills And Payment Receipt *" at bounding box center [215, 148] width 326 height 12
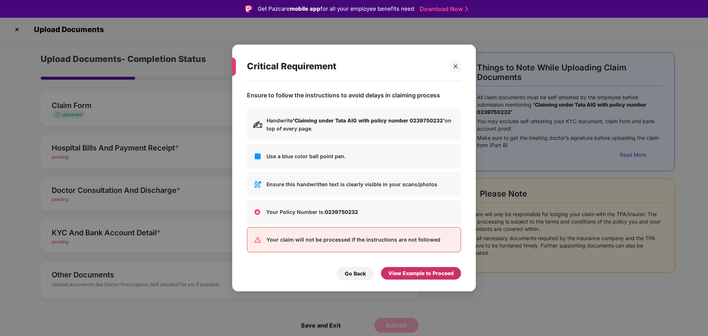
click at [412, 270] on div "View Example to Proceed" at bounding box center [420, 274] width 65 height 8
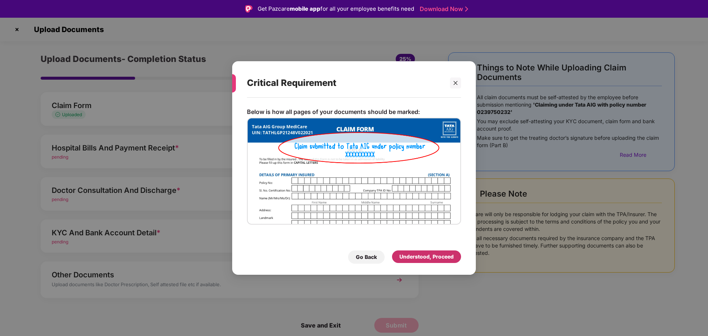
click at [419, 254] on div "Understood, Proceed" at bounding box center [427, 257] width 54 height 8
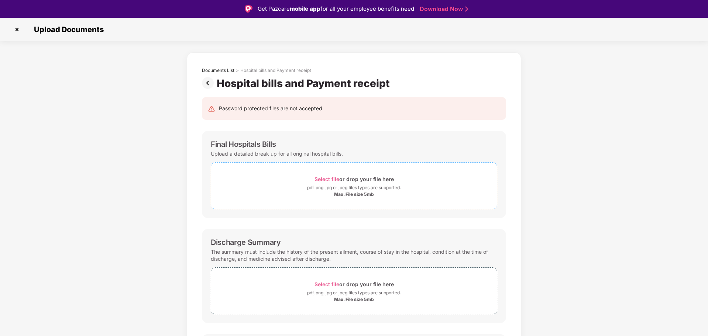
click at [328, 178] on span "Select file" at bounding box center [327, 179] width 25 height 6
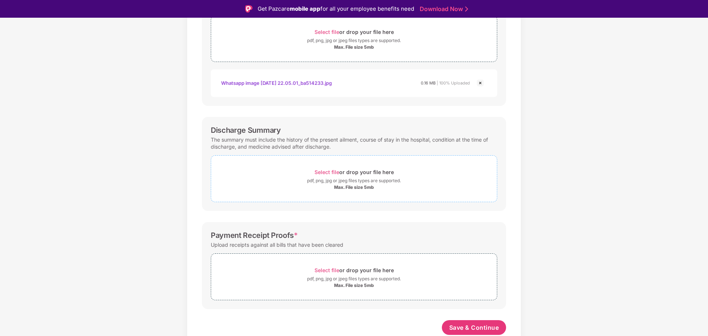
scroll to position [147, 0]
click at [326, 272] on span "Select file" at bounding box center [327, 270] width 25 height 6
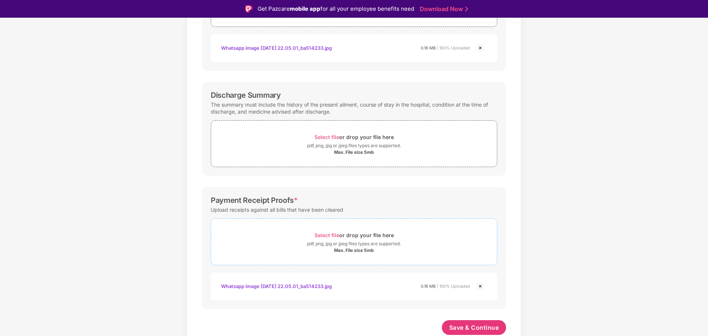
click at [323, 227] on span "Select file or drop your file here pdf, png, jpg or jpeg files types are suppor…" at bounding box center [354, 241] width 286 height 35
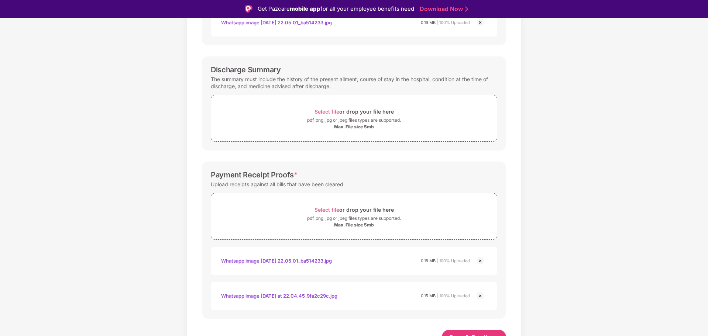
scroll to position [217, 0]
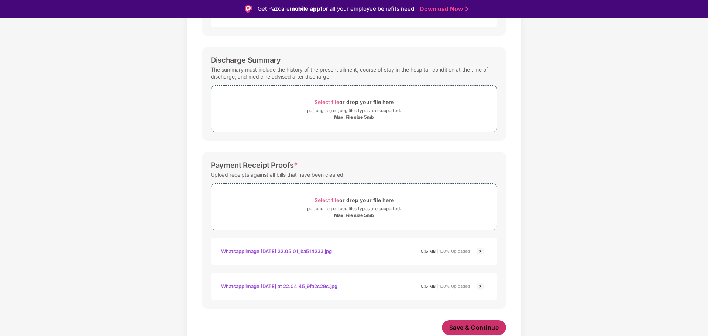
drag, startPoint x: 474, startPoint y: 329, endPoint x: 477, endPoint y: 325, distance: 4.5
click at [474, 329] on span "Save & Continue" at bounding box center [474, 328] width 50 height 8
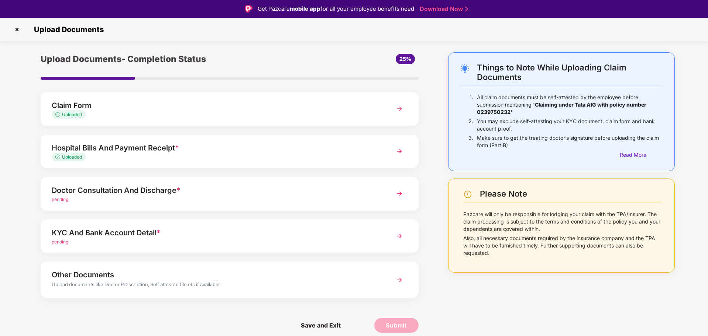
click at [150, 186] on div "Doctor Consultation And Discharge *" at bounding box center [215, 191] width 326 height 12
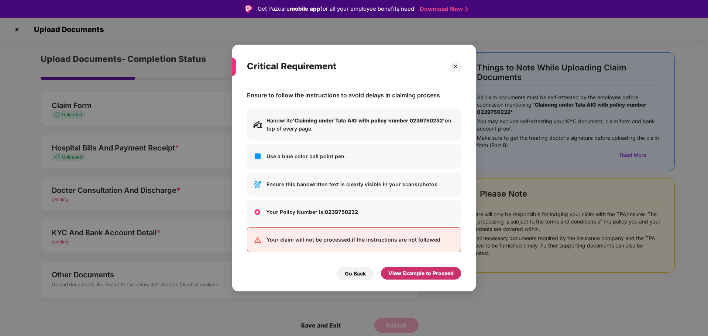
click at [428, 273] on div "View Example to Proceed" at bounding box center [420, 274] width 65 height 8
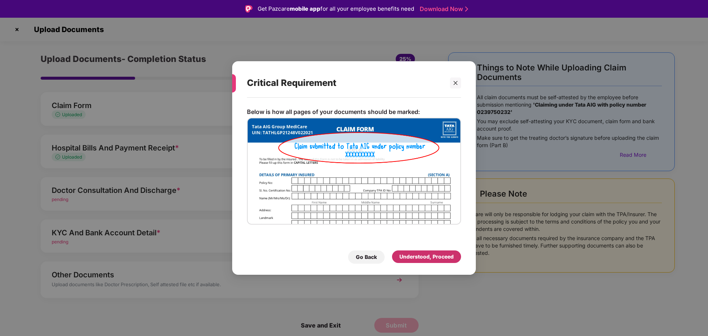
click at [439, 254] on div "Understood, Proceed" at bounding box center [427, 257] width 54 height 8
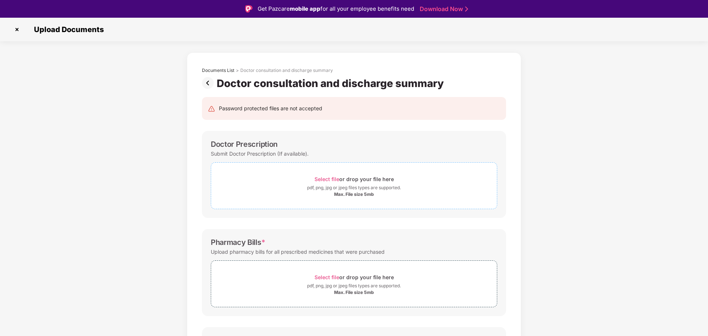
click at [331, 179] on span "Select file" at bounding box center [327, 179] width 25 height 6
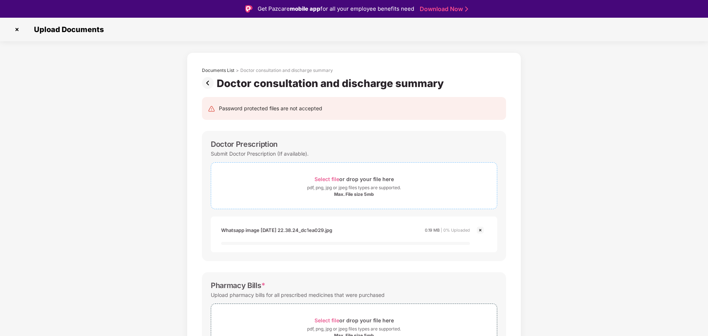
scroll to position [111, 0]
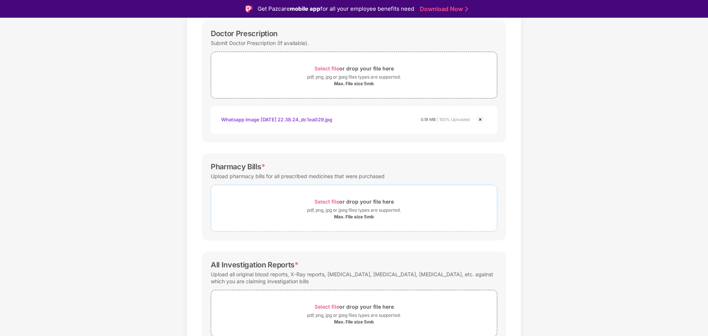
click at [329, 203] on span "Select file" at bounding box center [327, 202] width 25 height 6
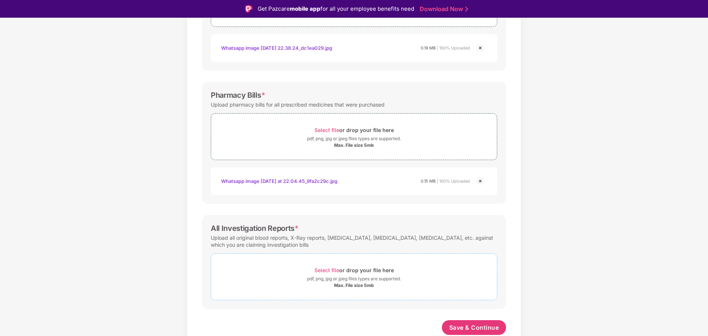
scroll to position [182, 0]
click at [332, 269] on span "Select file" at bounding box center [327, 270] width 25 height 6
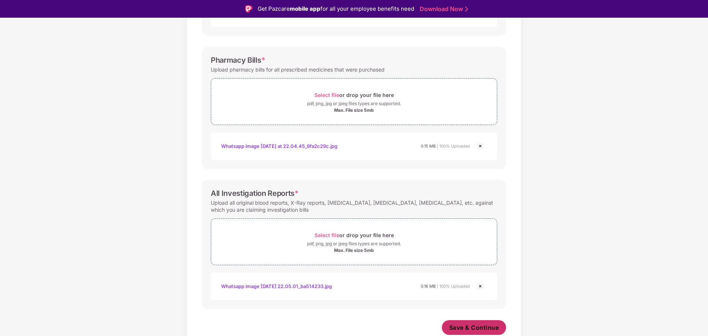
scroll to position [217, 0]
click at [482, 327] on span "Save & Continue" at bounding box center [474, 328] width 50 height 8
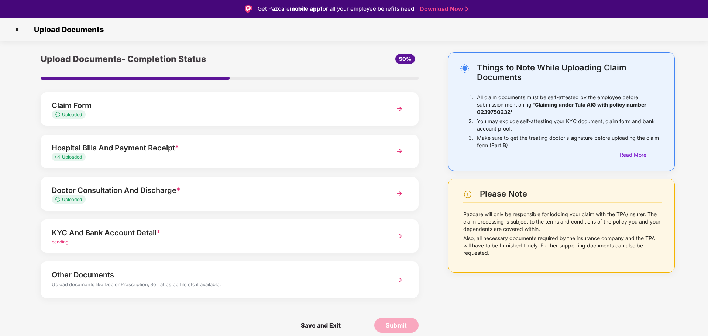
click at [161, 229] on span "*" at bounding box center [159, 233] width 4 height 9
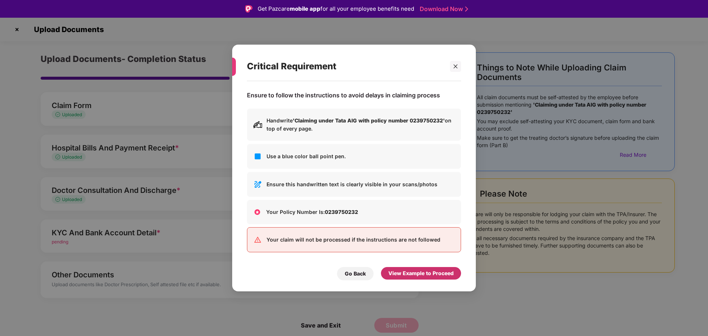
click at [404, 276] on div "View Example to Proceed" at bounding box center [420, 274] width 65 height 8
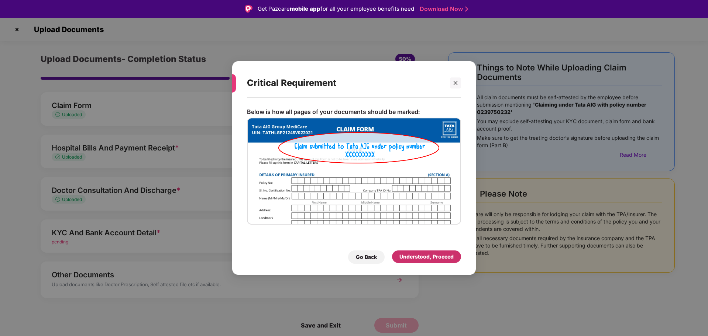
click at [407, 256] on div "Understood, Proceed" at bounding box center [427, 257] width 54 height 8
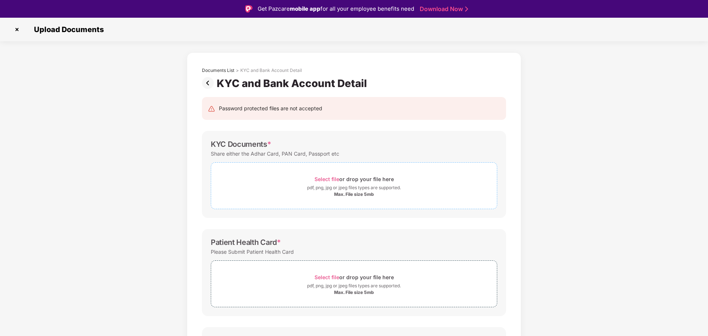
click at [326, 181] on span "Select file" at bounding box center [327, 179] width 25 height 6
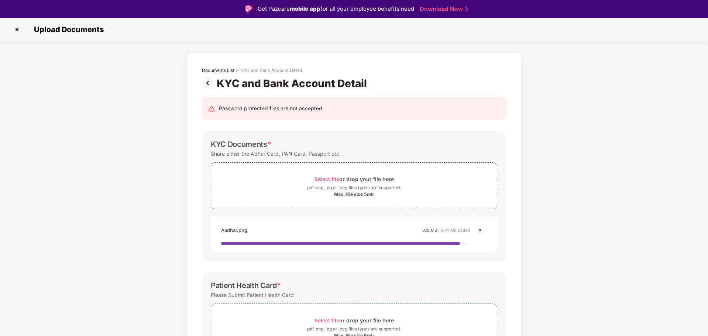
scroll to position [111, 0]
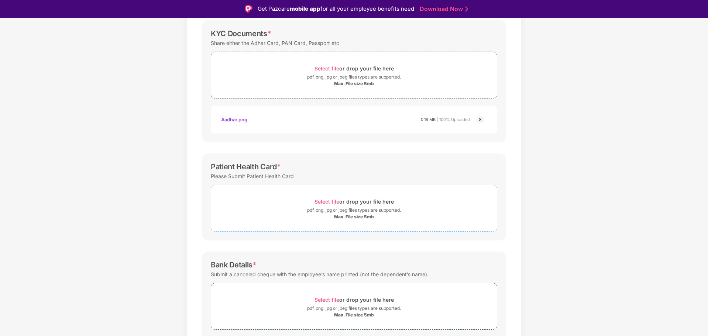
click at [333, 201] on span "Select file" at bounding box center [327, 202] width 25 height 6
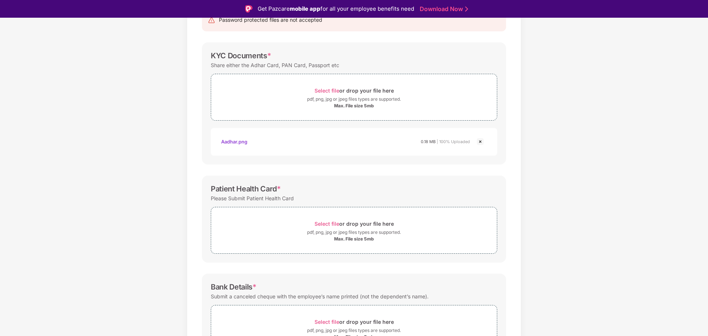
scroll to position [140, 0]
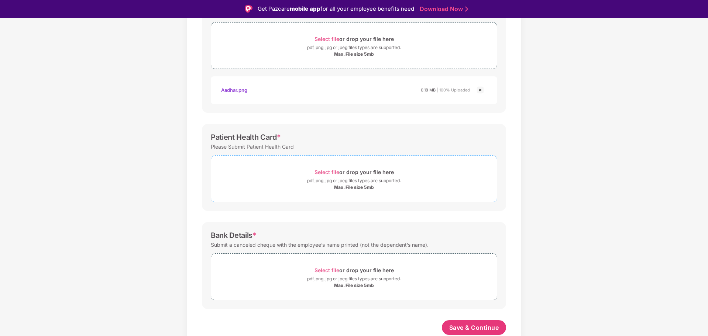
click at [325, 173] on span "Select file" at bounding box center [327, 172] width 25 height 6
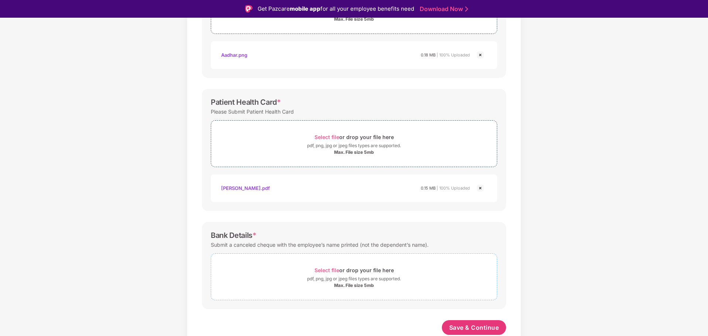
click at [327, 269] on span "Select file" at bounding box center [327, 270] width 25 height 6
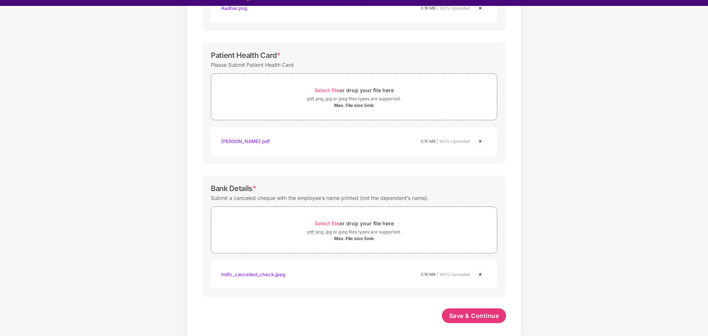
scroll to position [18, 0]
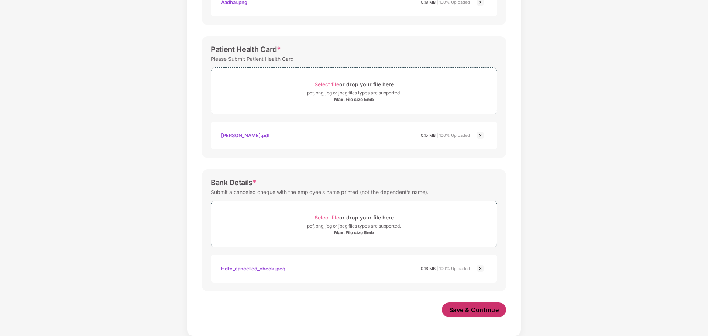
click at [484, 307] on span "Save & Continue" at bounding box center [474, 310] width 50 height 8
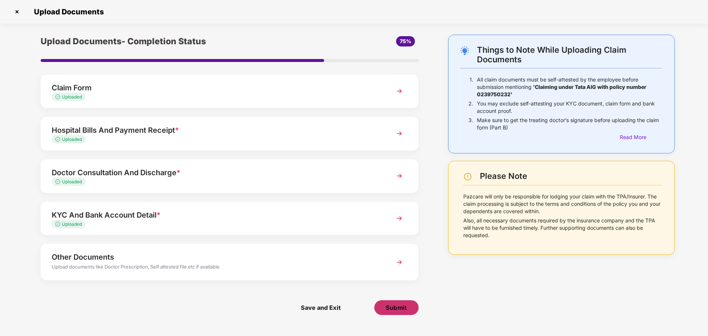
click at [386, 308] on span "Submit" at bounding box center [396, 308] width 21 height 8
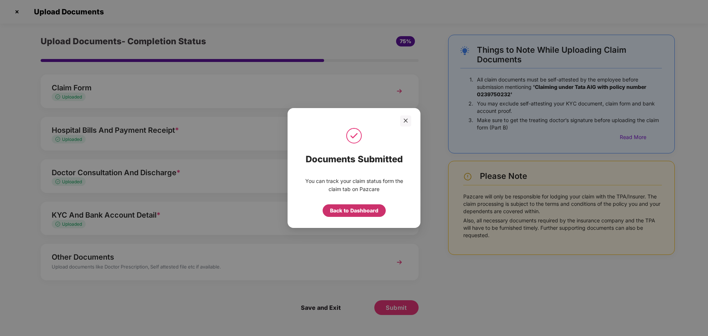
click at [353, 212] on div "Back to Dashboard" at bounding box center [354, 211] width 48 height 8
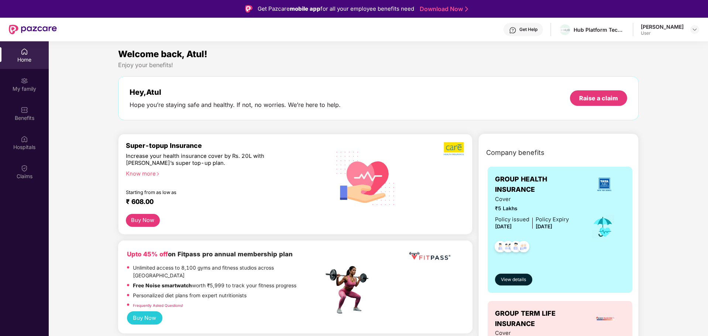
click at [28, 82] on div "My family" at bounding box center [24, 85] width 49 height 28
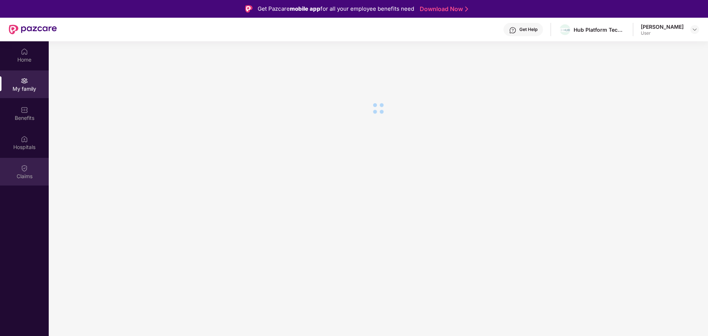
click at [26, 170] on img at bounding box center [24, 168] width 7 height 7
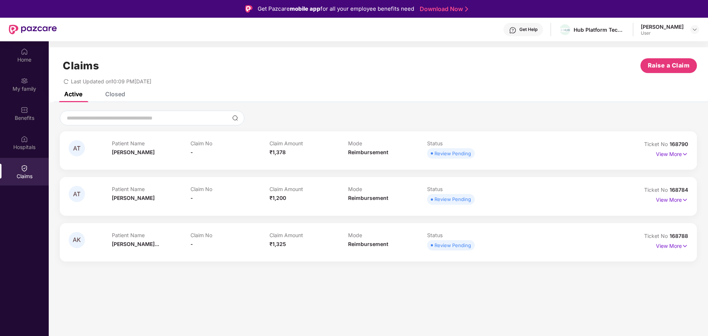
click at [534, 285] on section "Claims Raise a Claim Last Updated on 10:09 PM[DATE] Active Closed AT Patient Na…" at bounding box center [378, 209] width 659 height 336
click at [685, 152] on img at bounding box center [685, 154] width 6 height 8
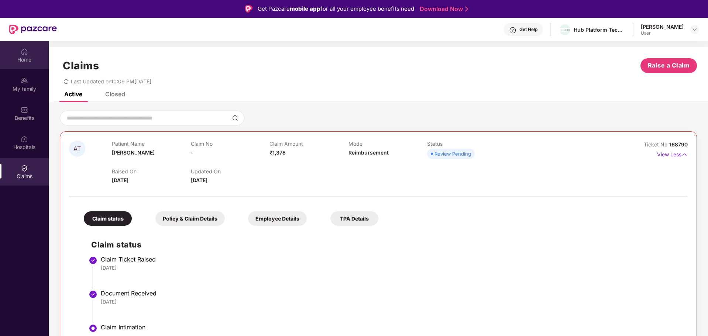
click at [28, 61] on div "Home" at bounding box center [24, 59] width 49 height 7
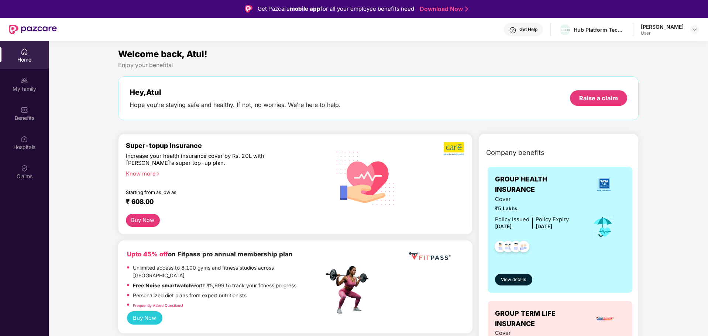
click at [32, 58] on div "Home" at bounding box center [24, 59] width 49 height 7
